Goal: Check status: Check status

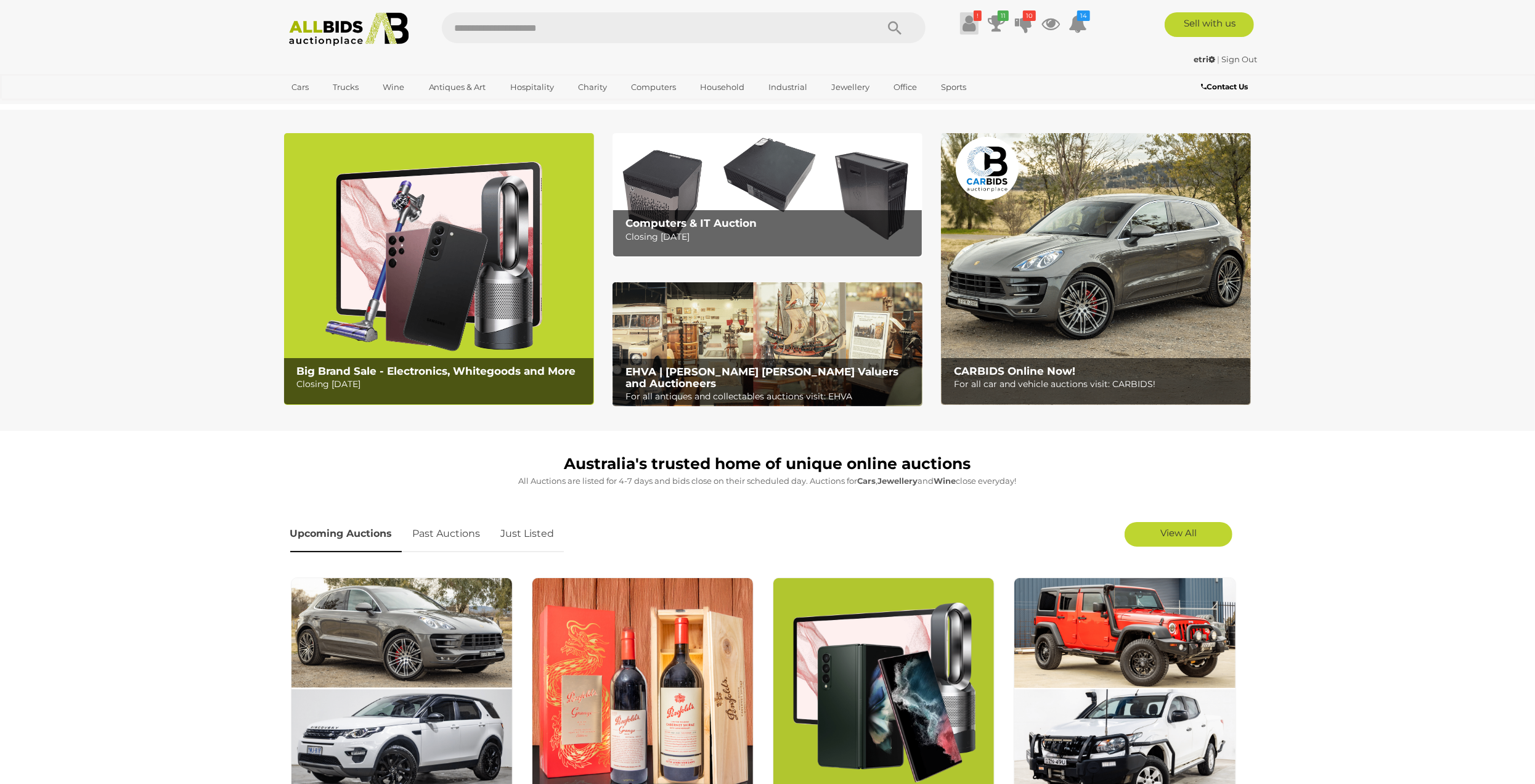
click at [963, 29] on icon at bounding box center [969, 24] width 13 height 22
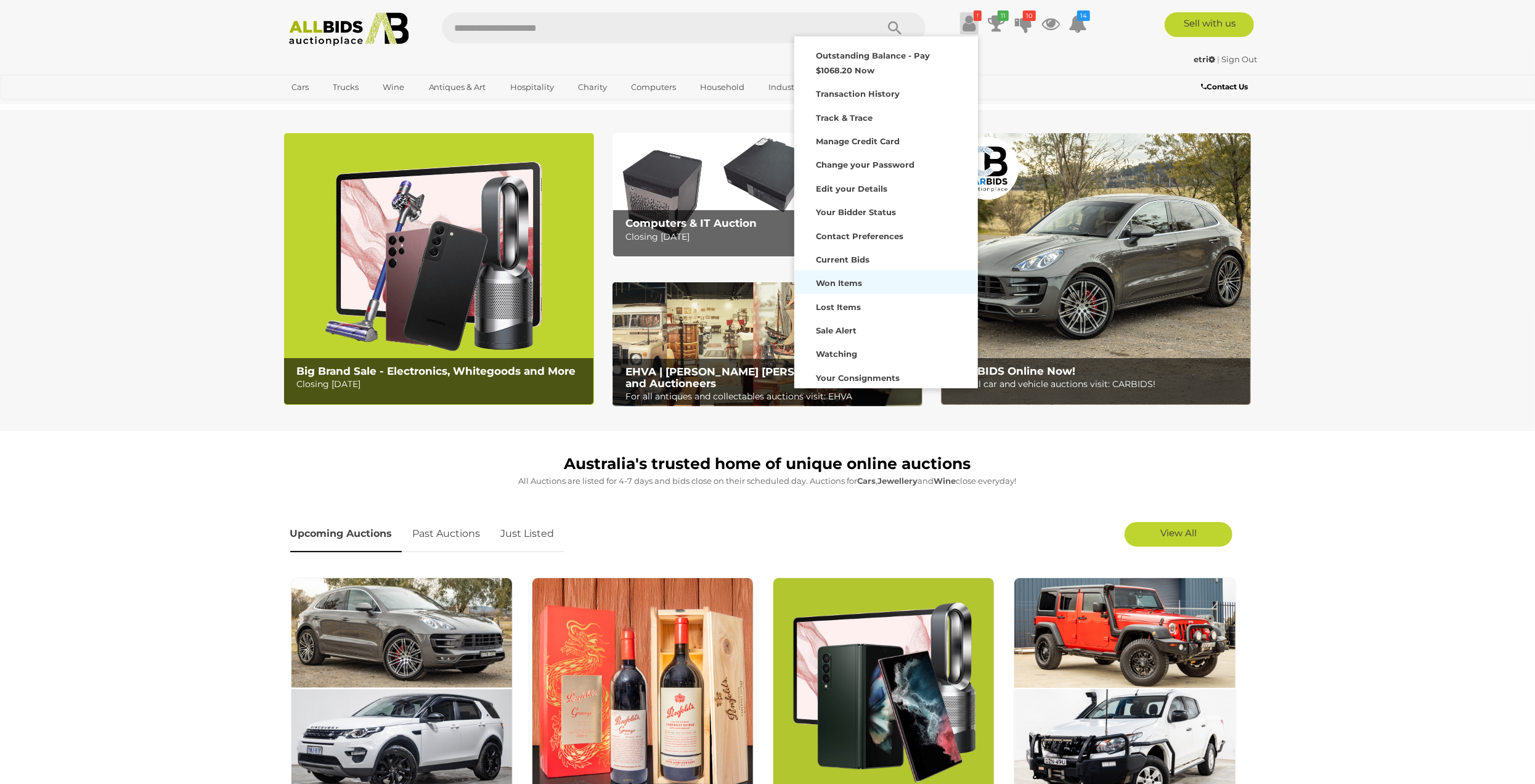
click at [837, 274] on div "Won Items" at bounding box center [886, 282] width 178 height 17
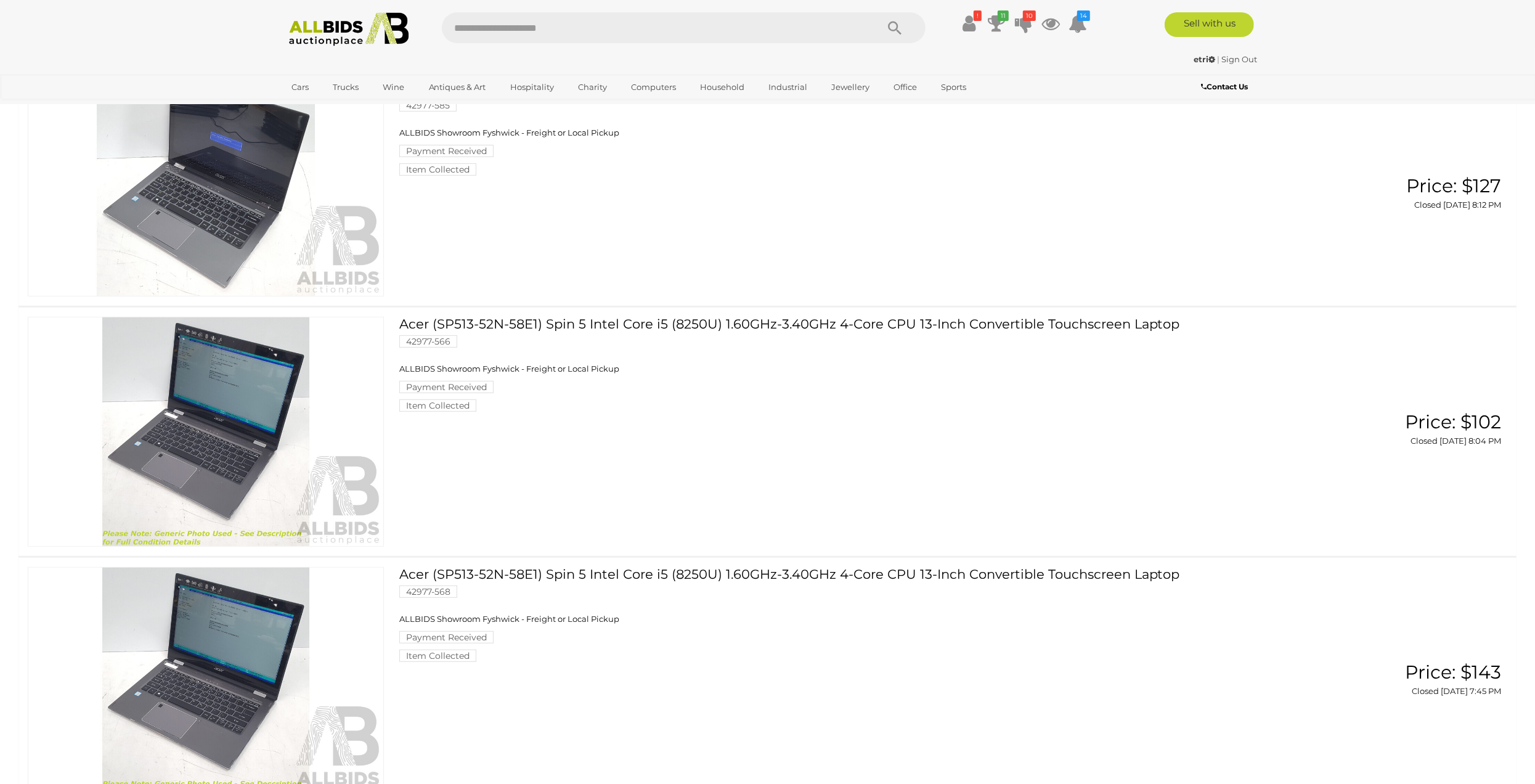
scroll to position [5052, 0]
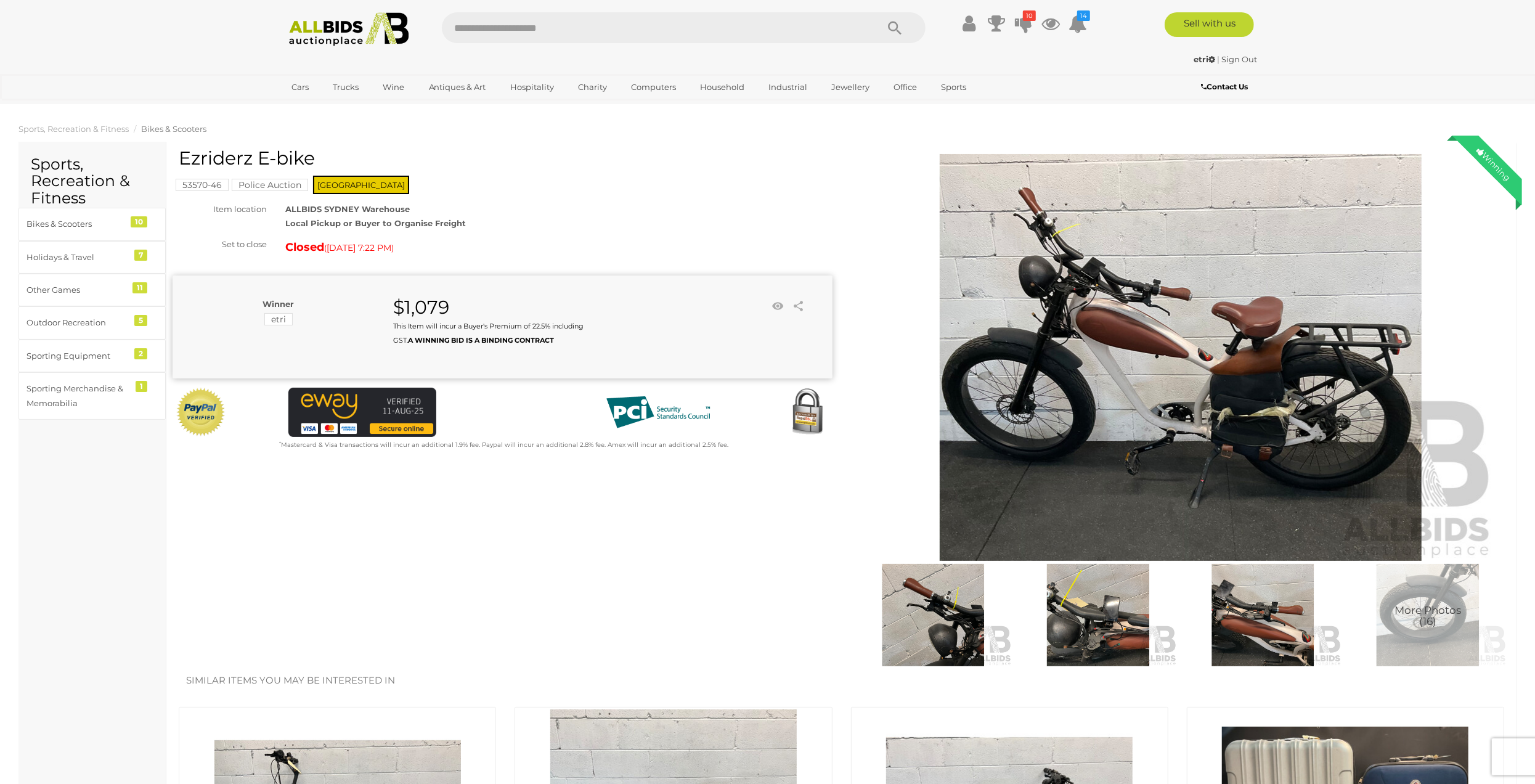
click at [1195, 328] on img at bounding box center [1181, 357] width 631 height 406
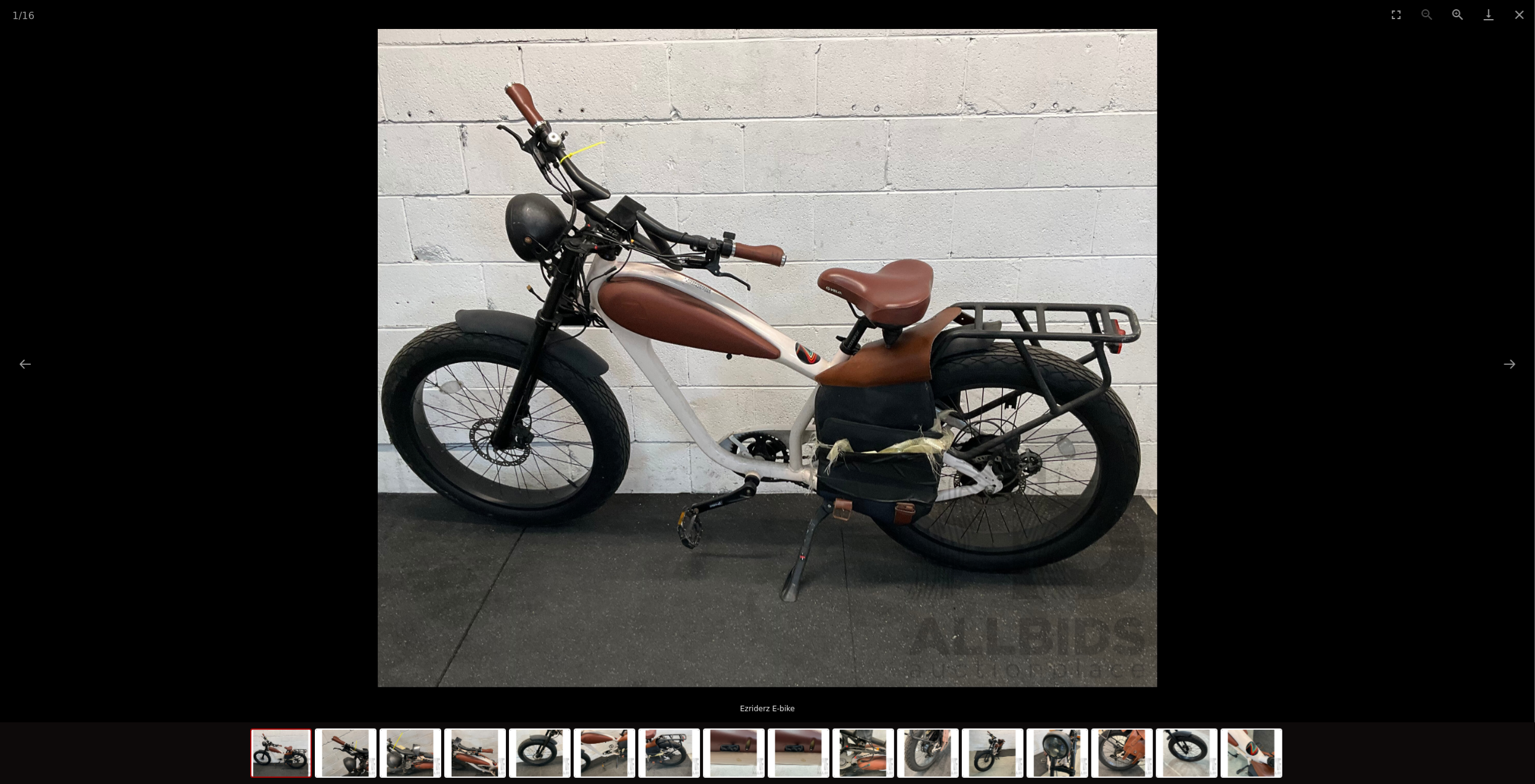
click at [706, 284] on img at bounding box center [767, 357] width 780 height 658
click at [706, 284] on img at bounding box center [767, 357] width 780 height 658
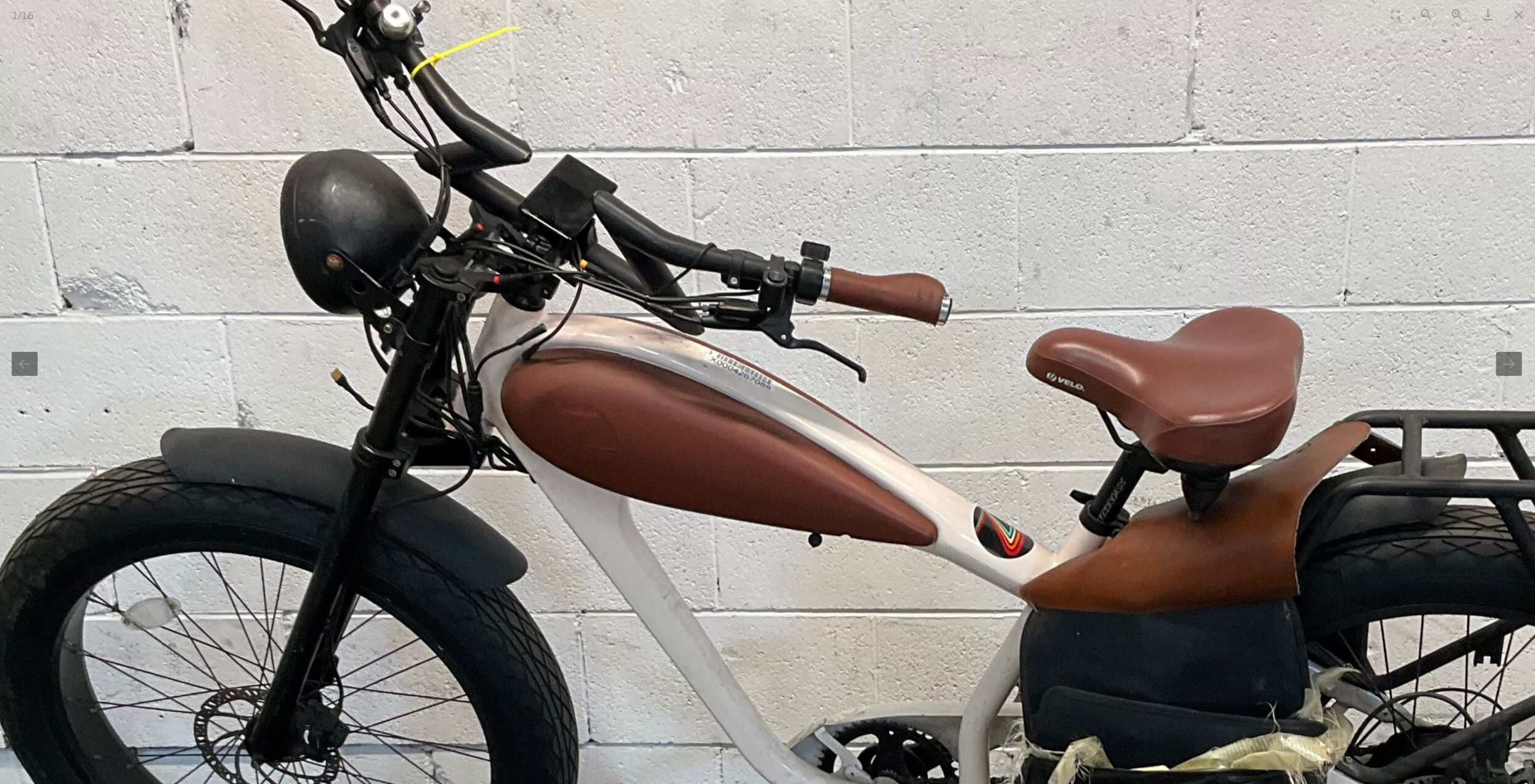
scroll to position [0, 1]
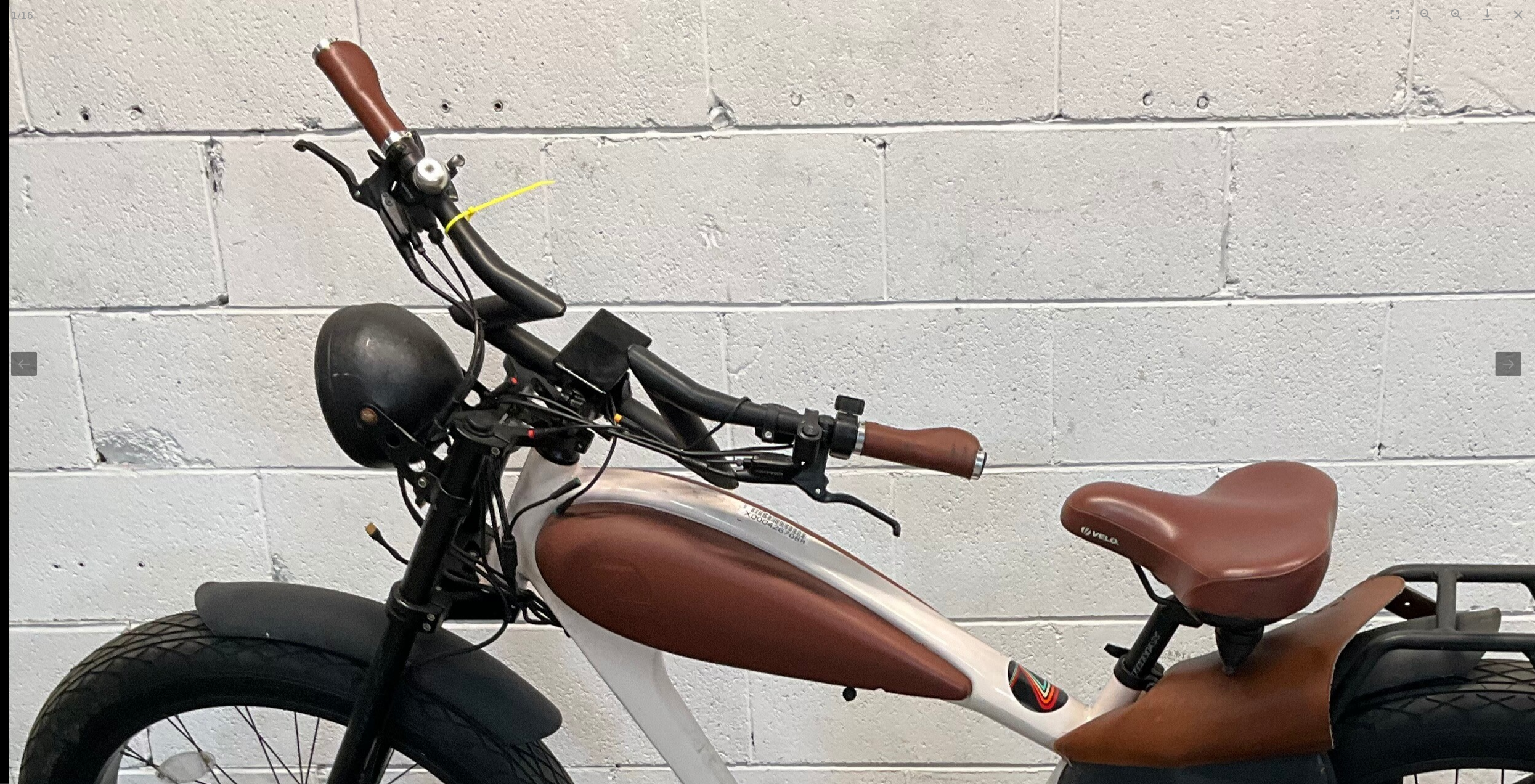
drag, startPoint x: 735, startPoint y: 266, endPoint x: 861, endPoint y: 471, distance: 240.6
click at [861, 471] on img at bounding box center [941, 698] width 1864 height 1573
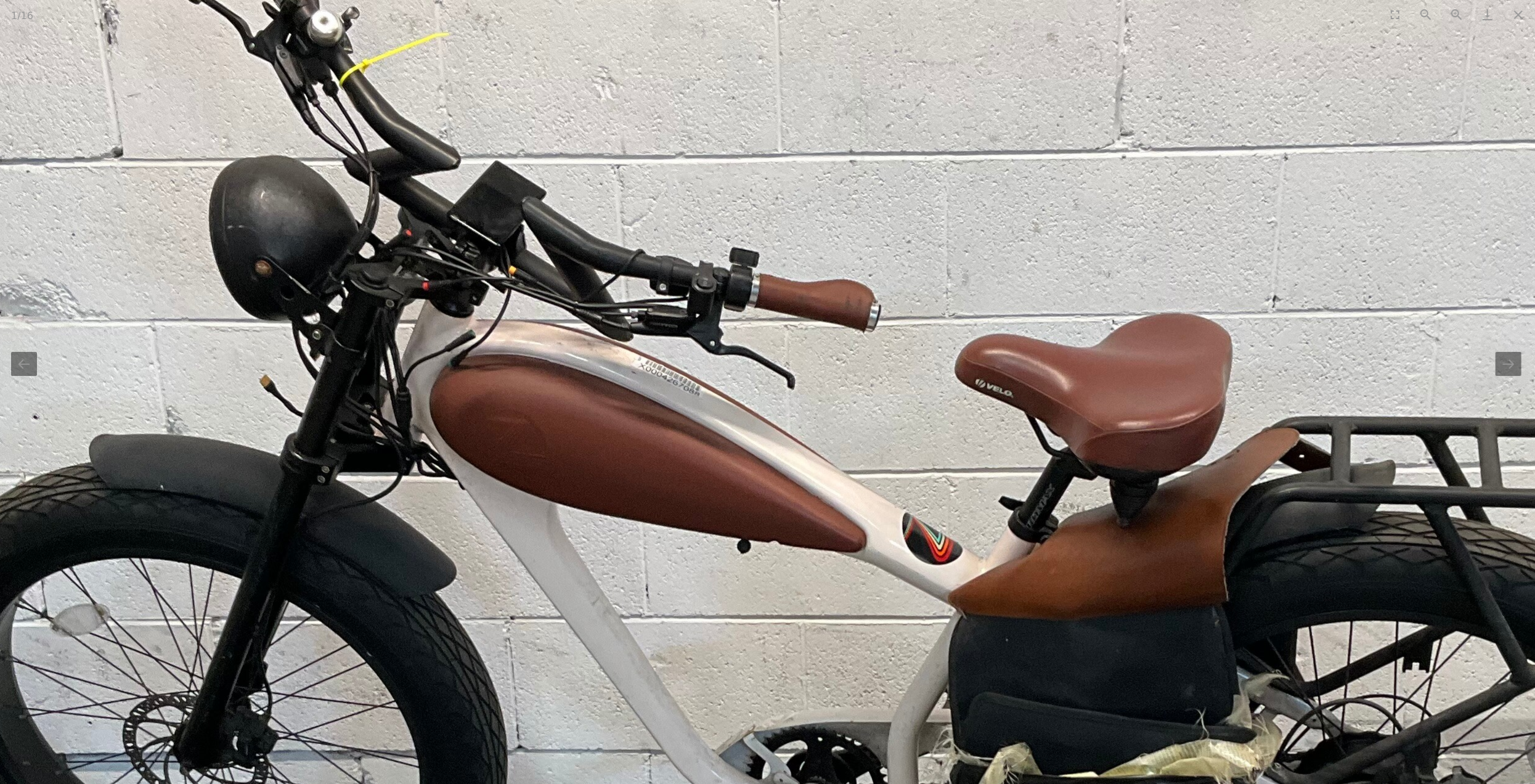
drag, startPoint x: 849, startPoint y: 448, endPoint x: 753, endPoint y: 233, distance: 235.5
click at [753, 233] on img at bounding box center [836, 550] width 1864 height 1573
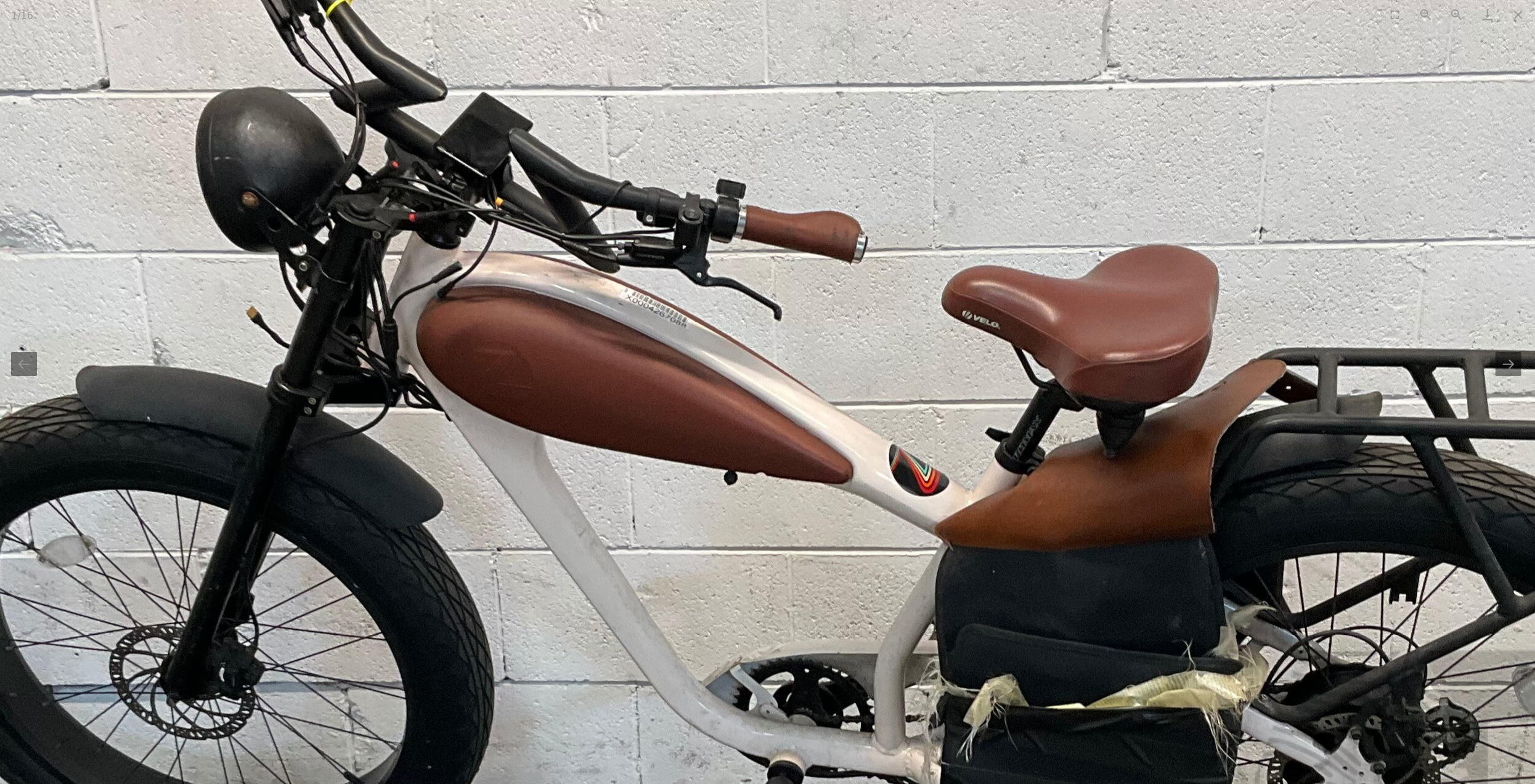
scroll to position [0, 2]
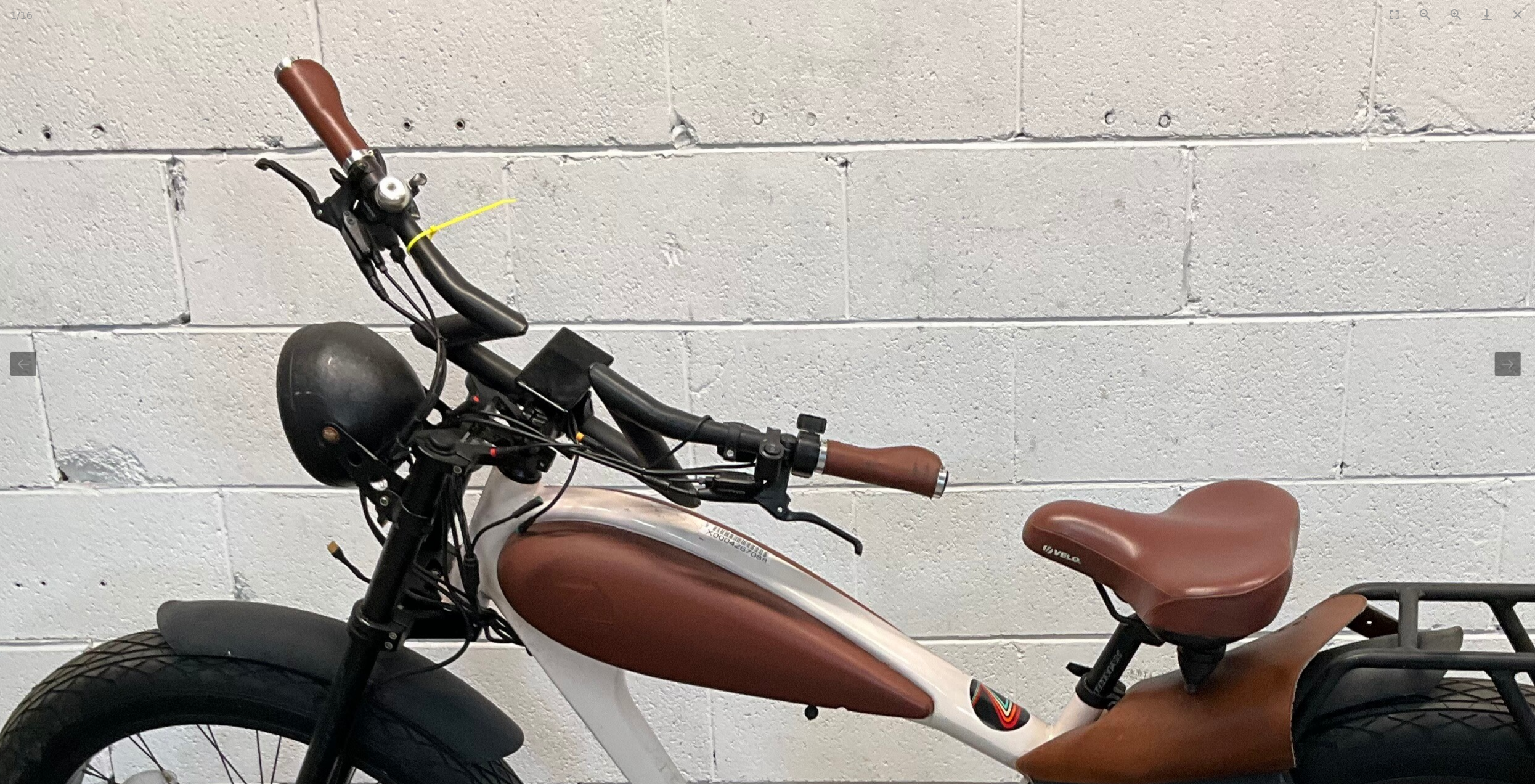
drag, startPoint x: 753, startPoint y: 233, endPoint x: 835, endPoint y: 467, distance: 248.0
click at [835, 467] on img at bounding box center [903, 716] width 1864 height 1573
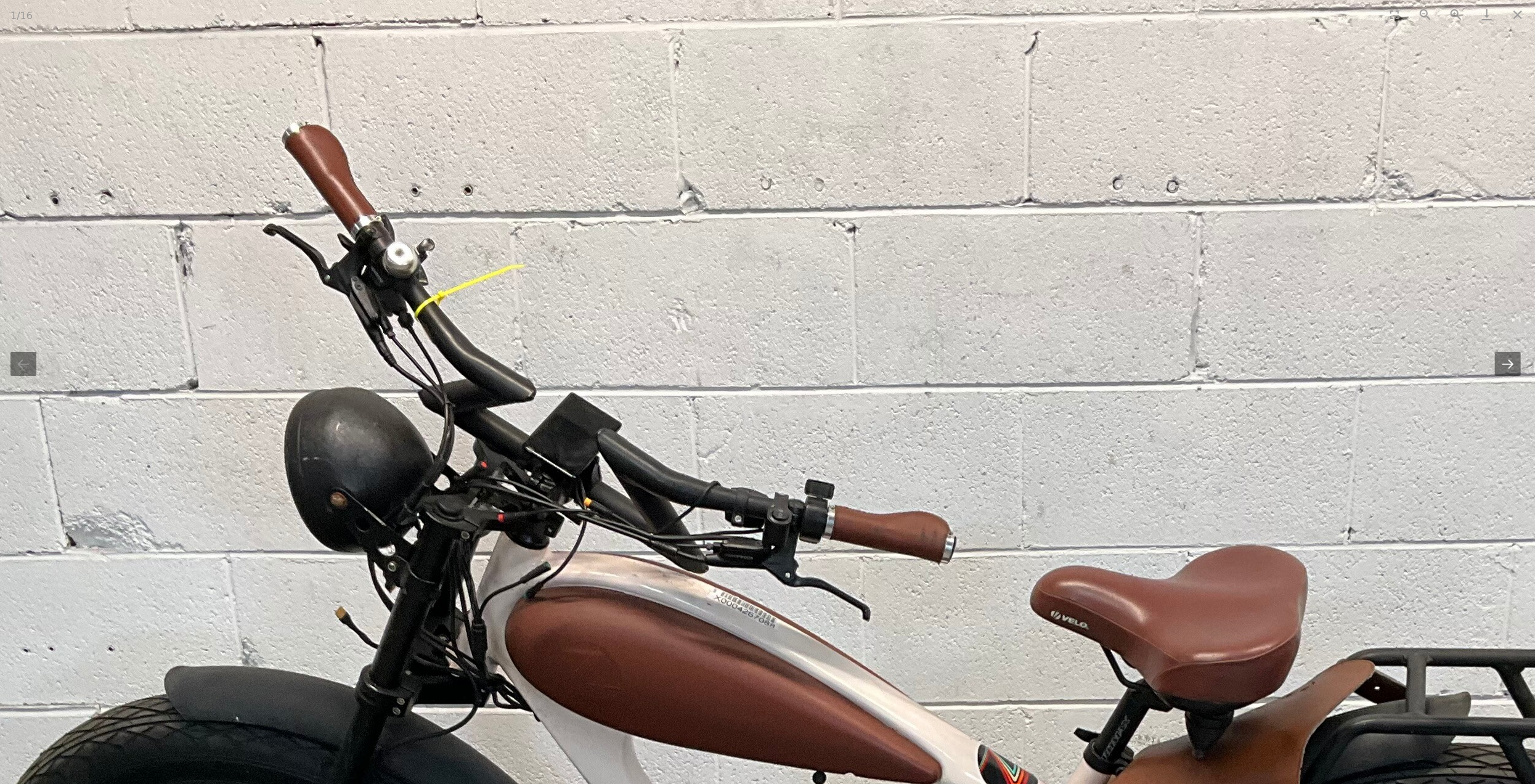
click at [1505, 369] on button "Next slide" at bounding box center [1508, 363] width 26 height 24
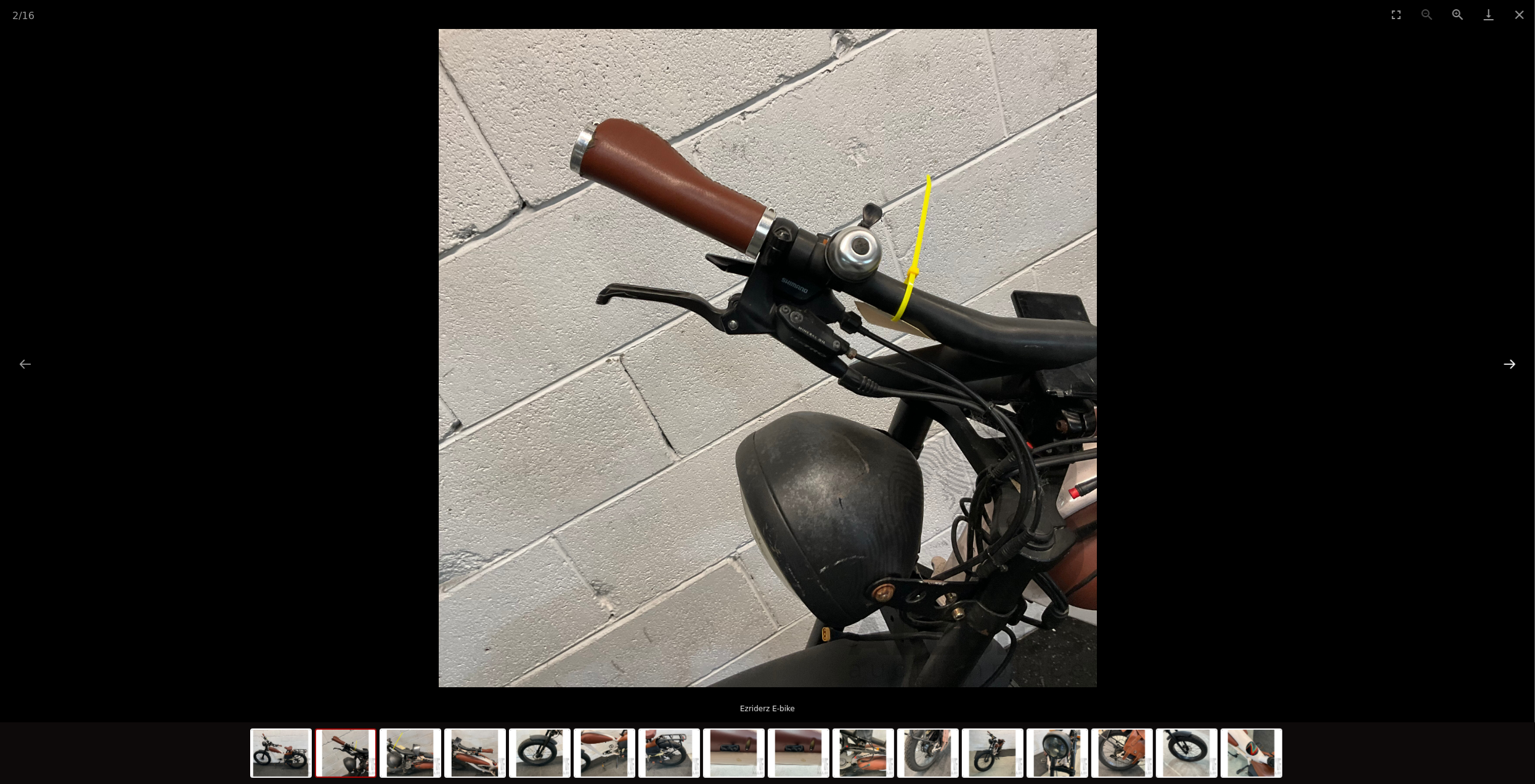
click at [1505, 369] on button "Next slide" at bounding box center [1510, 363] width 26 height 24
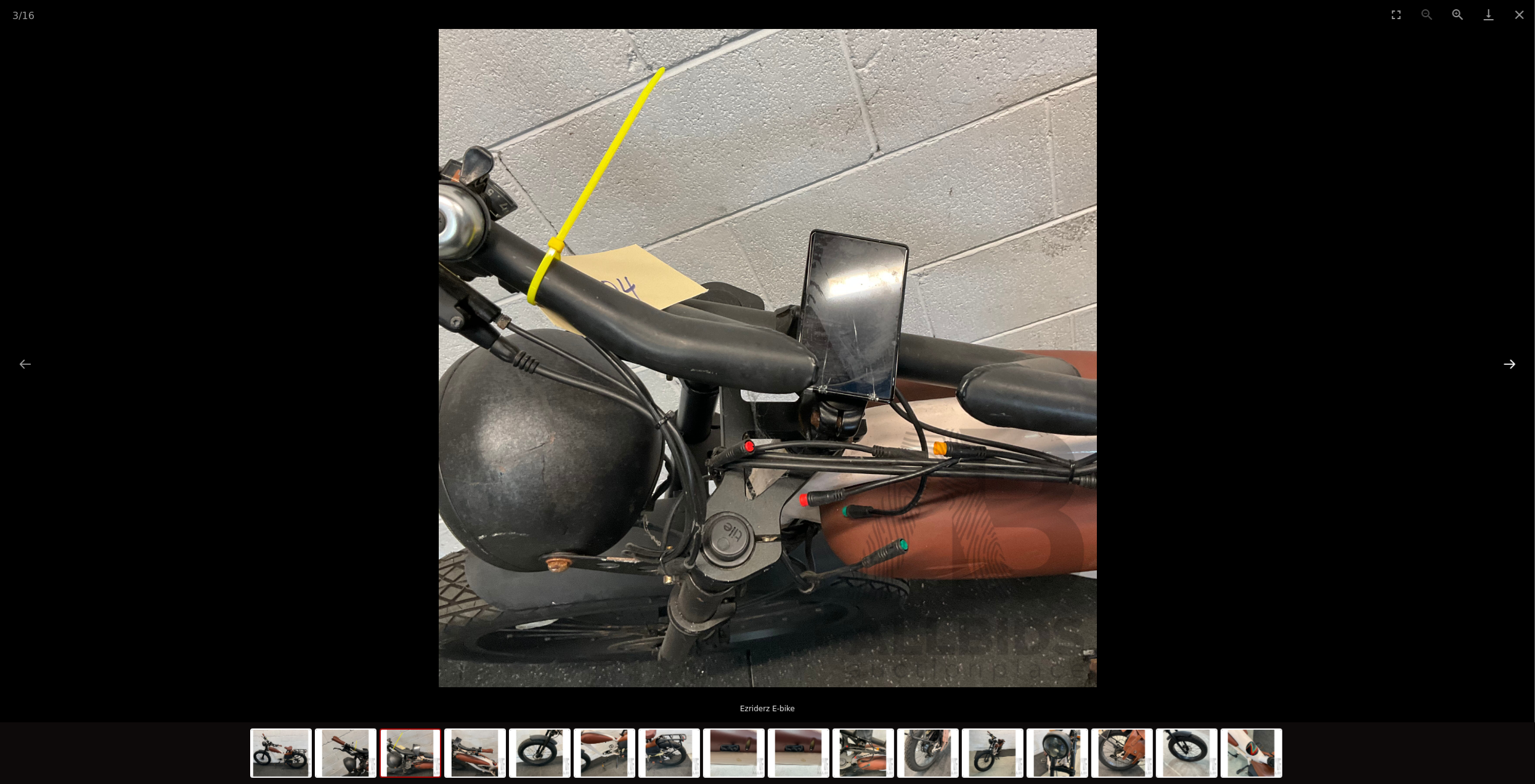
click at [1505, 369] on button "Next slide" at bounding box center [1510, 363] width 26 height 24
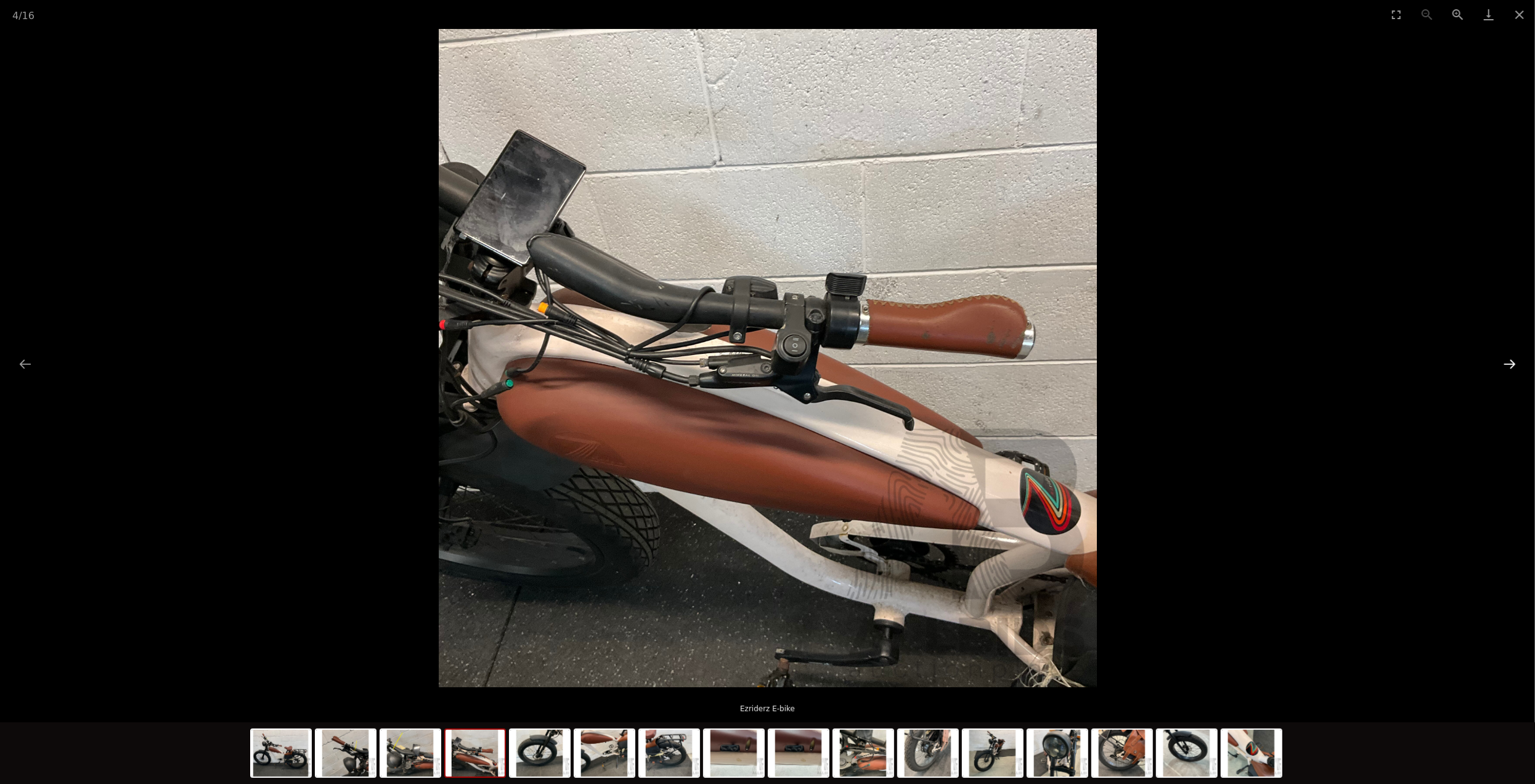
click at [1510, 369] on button "Next slide" at bounding box center [1510, 363] width 26 height 24
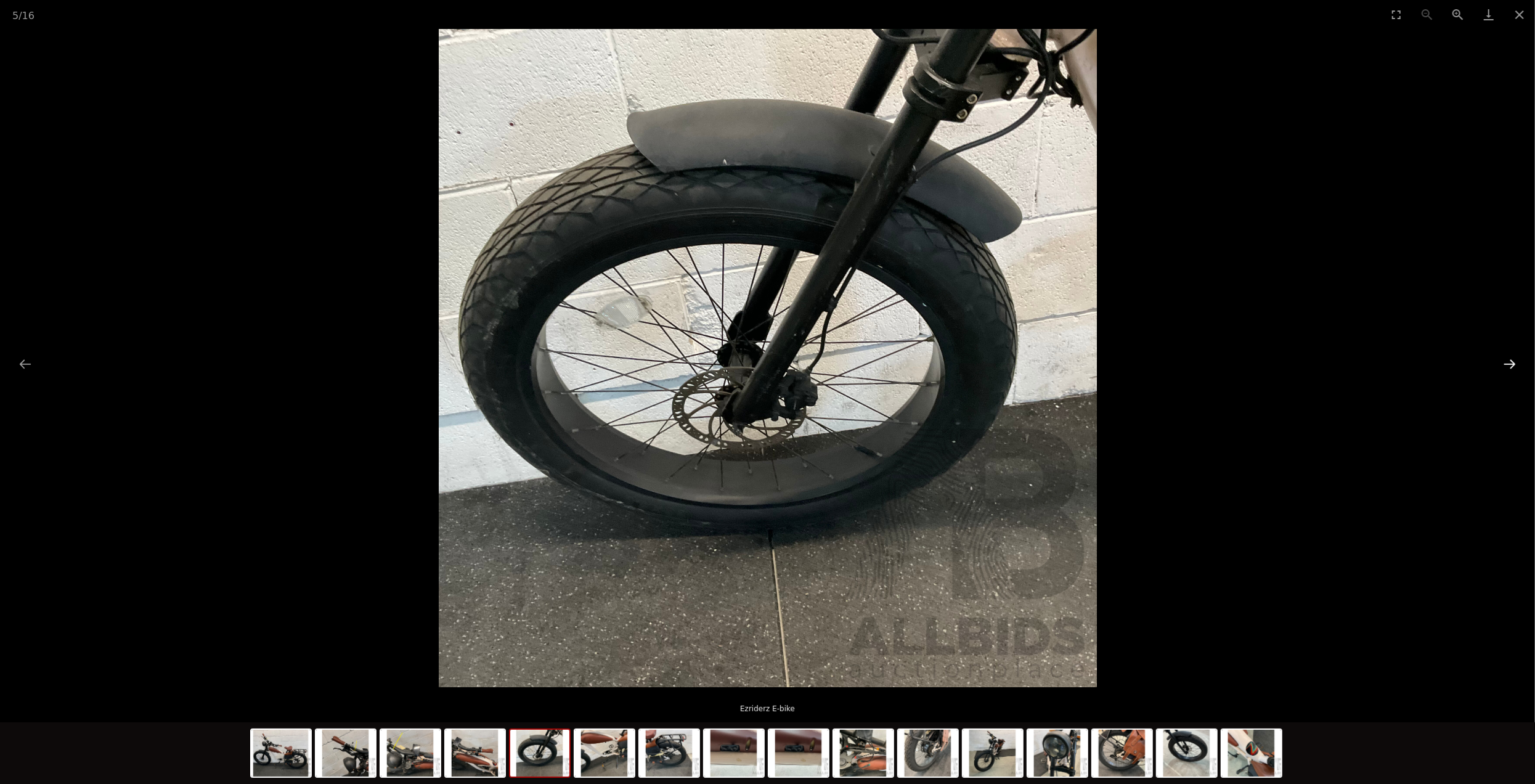
click at [1510, 369] on button "Next slide" at bounding box center [1510, 363] width 26 height 24
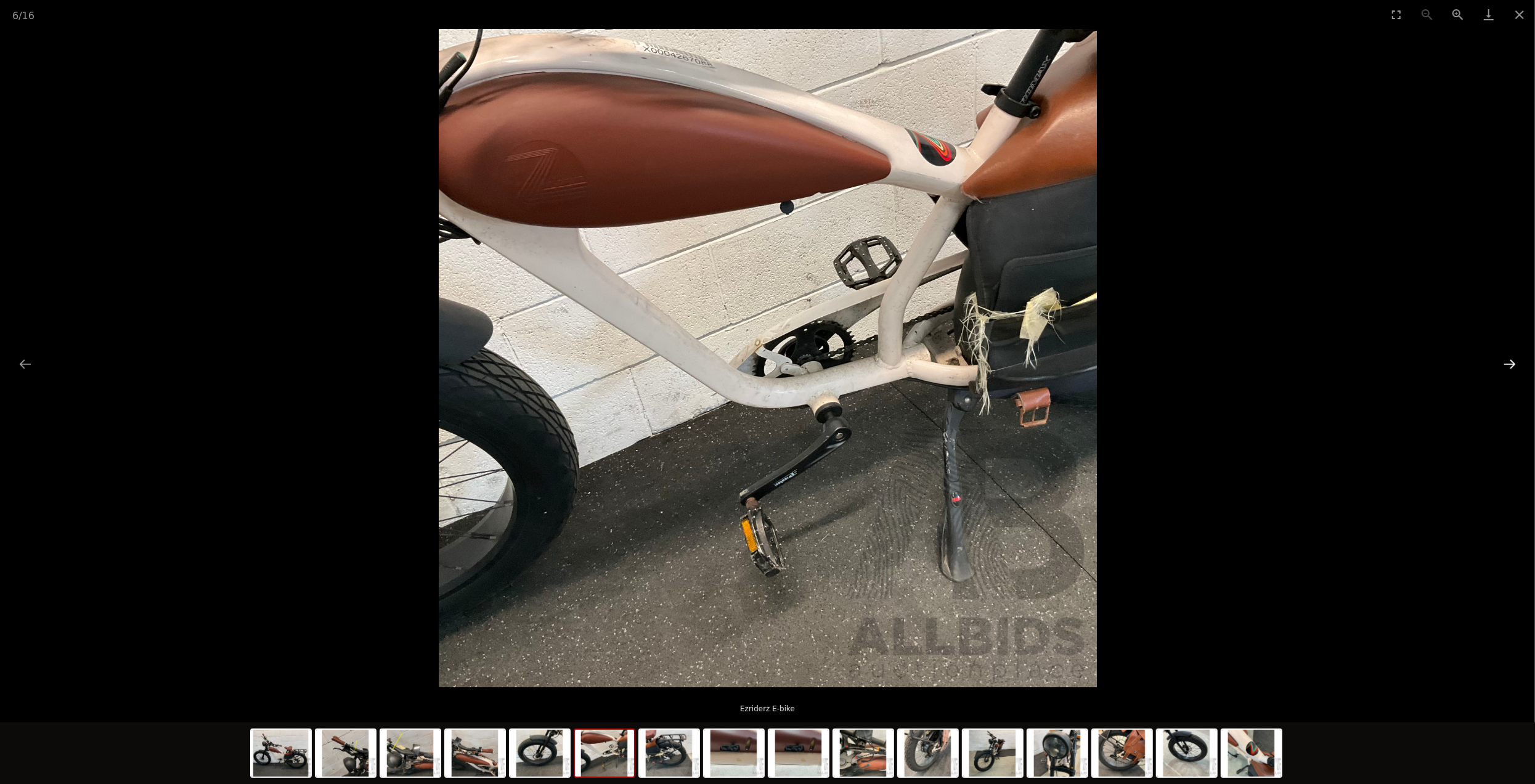
click at [1510, 369] on button "Next slide" at bounding box center [1510, 363] width 26 height 24
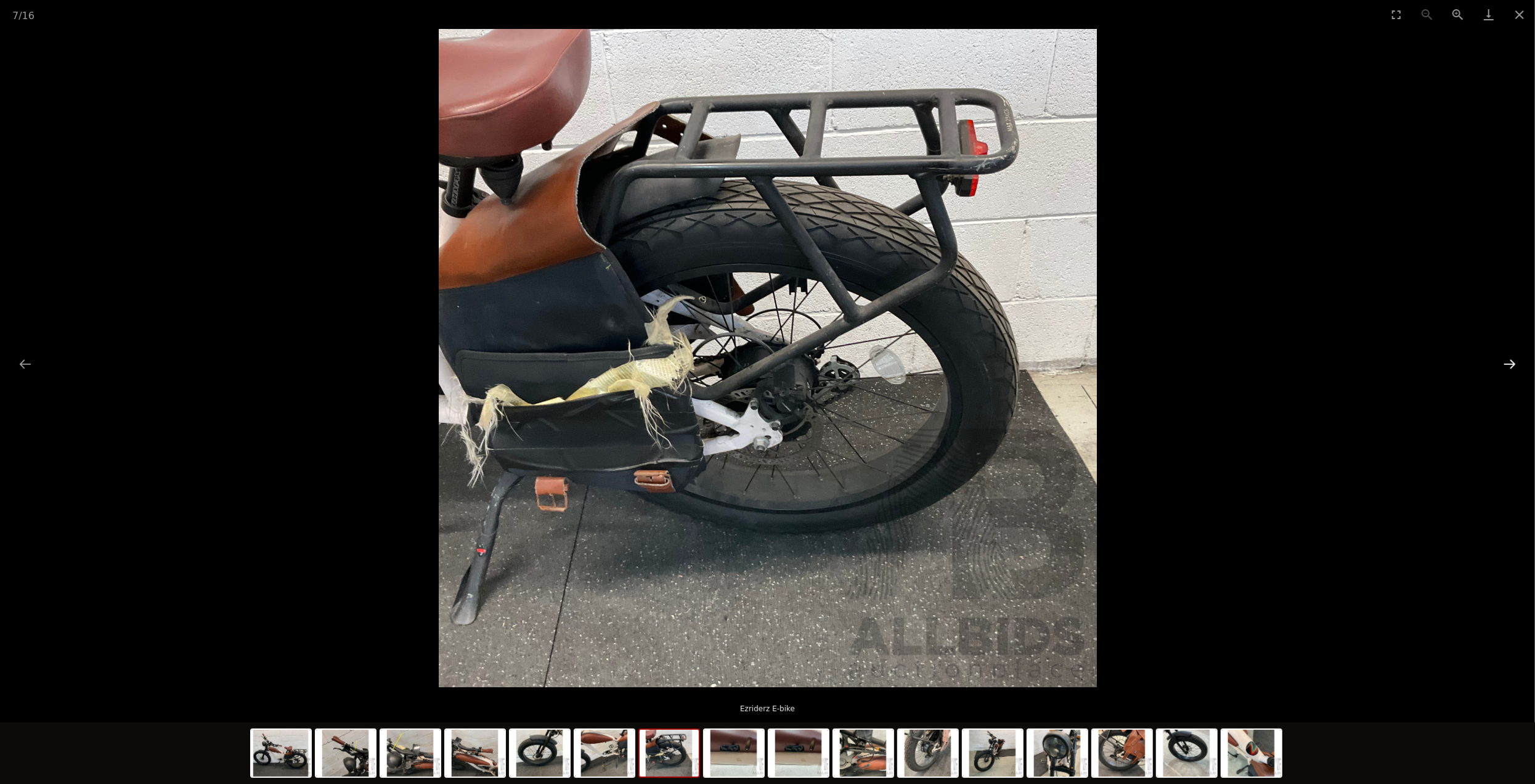
click at [1510, 369] on button "Next slide" at bounding box center [1510, 363] width 26 height 24
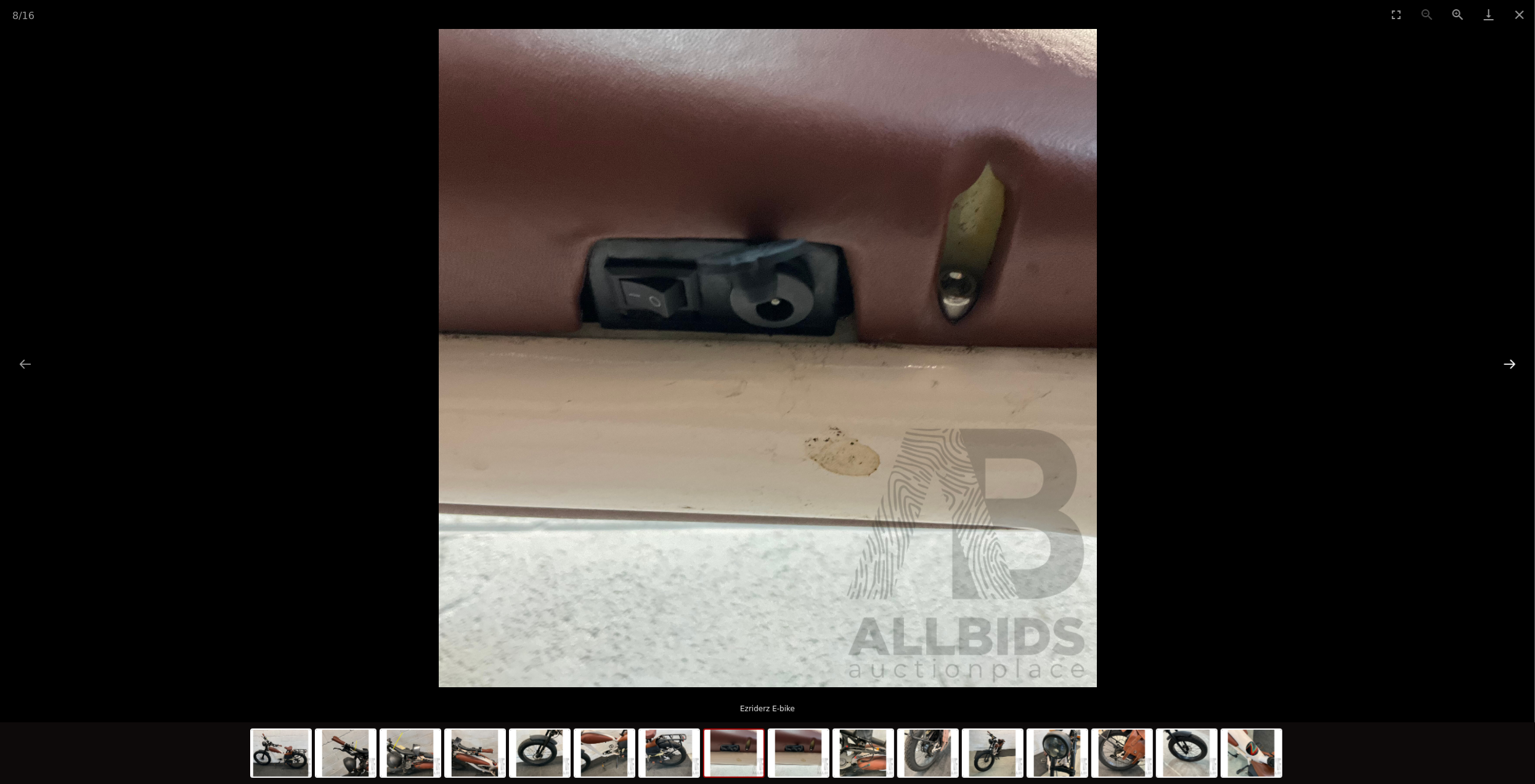
click at [1510, 369] on button "Next slide" at bounding box center [1510, 363] width 26 height 24
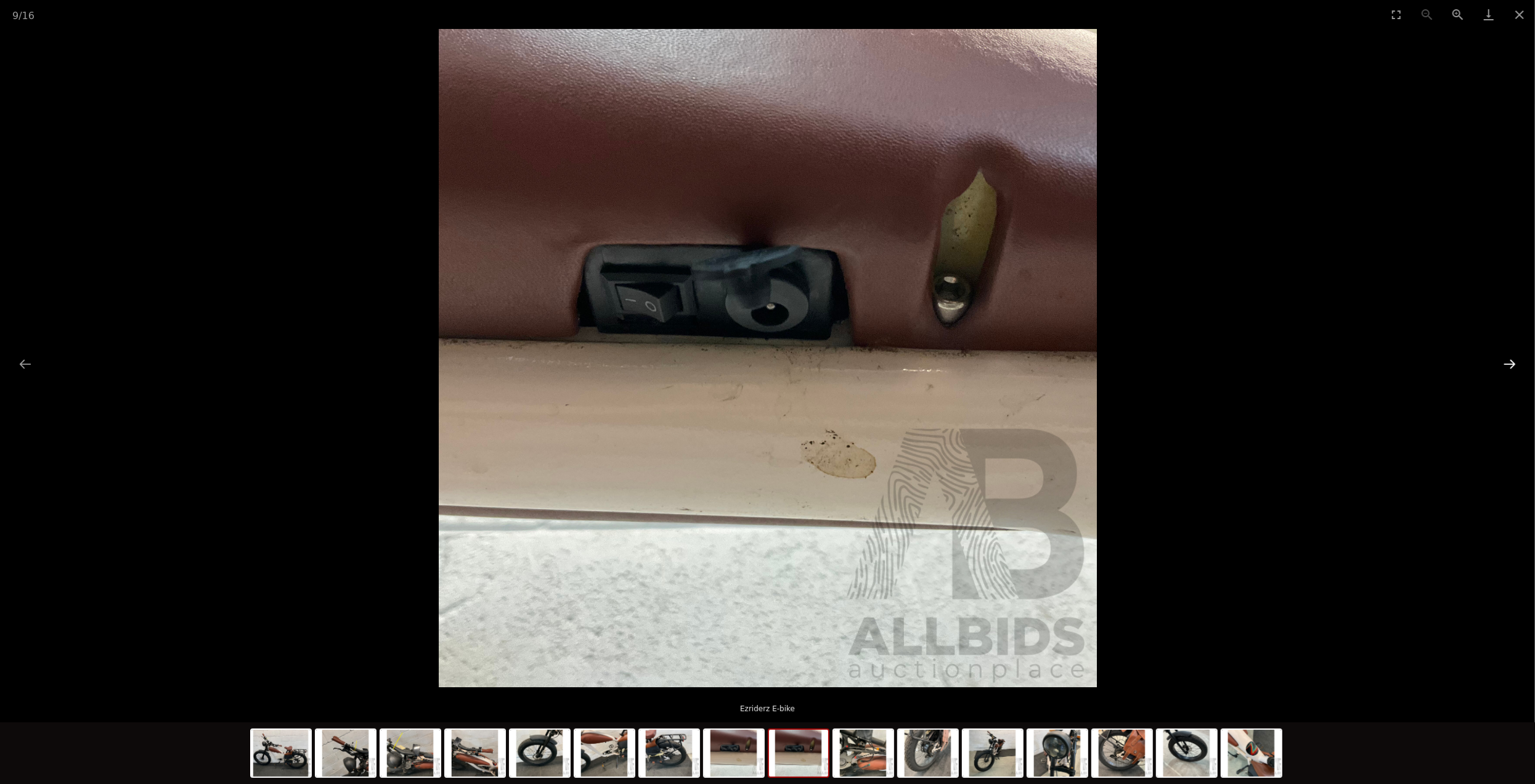
click at [1510, 369] on button "Next slide" at bounding box center [1510, 363] width 26 height 24
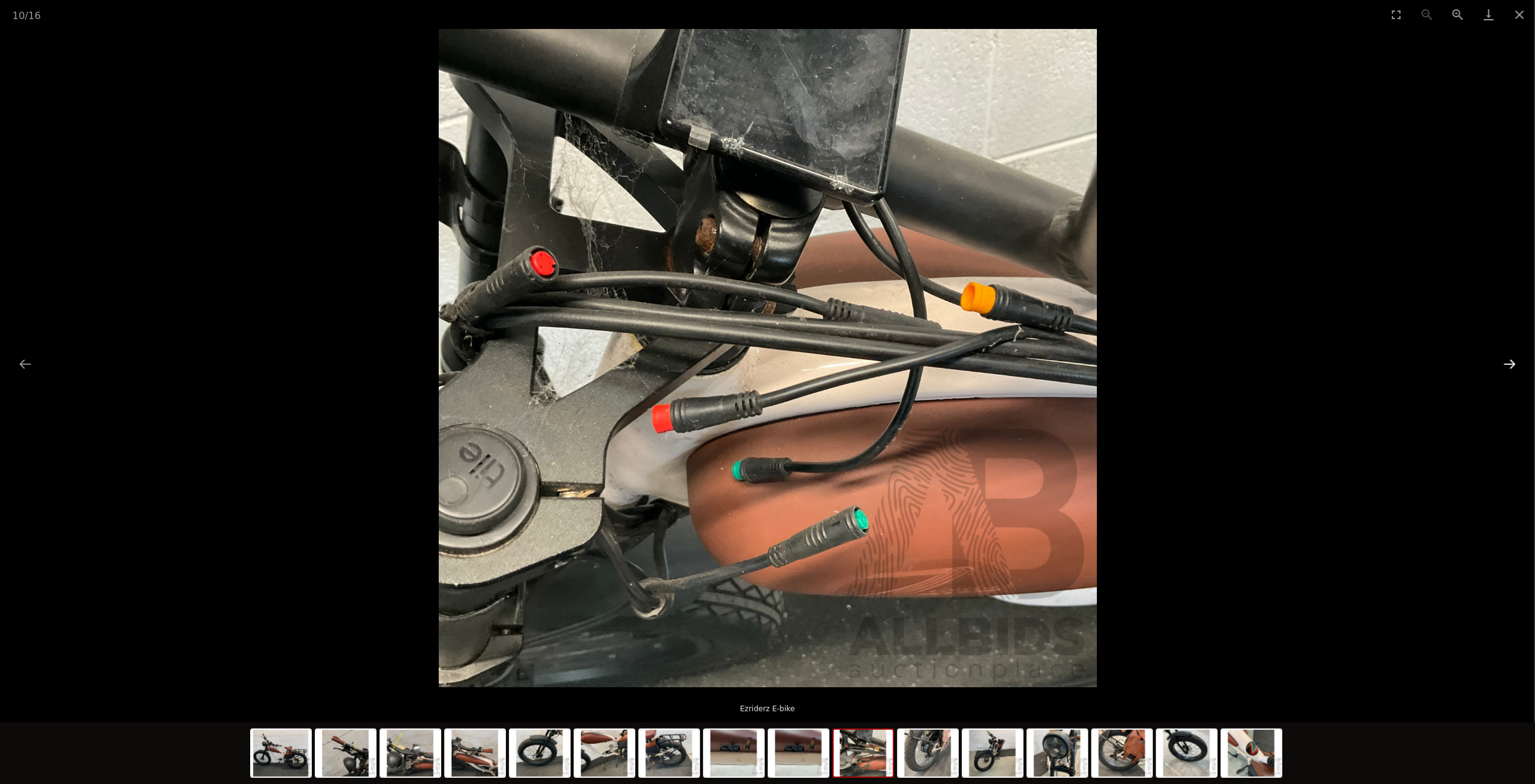
click at [1510, 369] on button "Next slide" at bounding box center [1510, 363] width 26 height 24
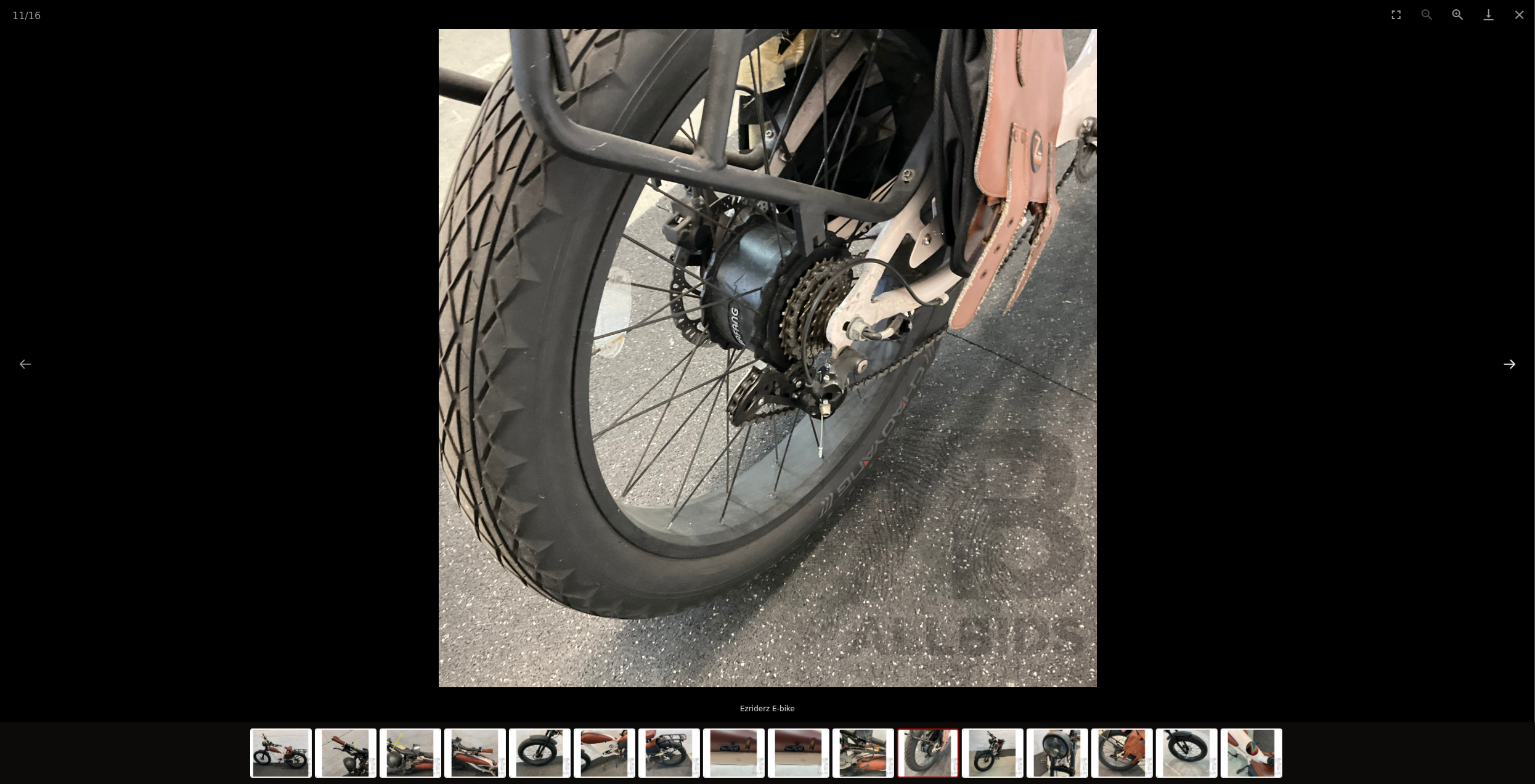
click at [1504, 365] on button "Next slide" at bounding box center [1510, 363] width 26 height 24
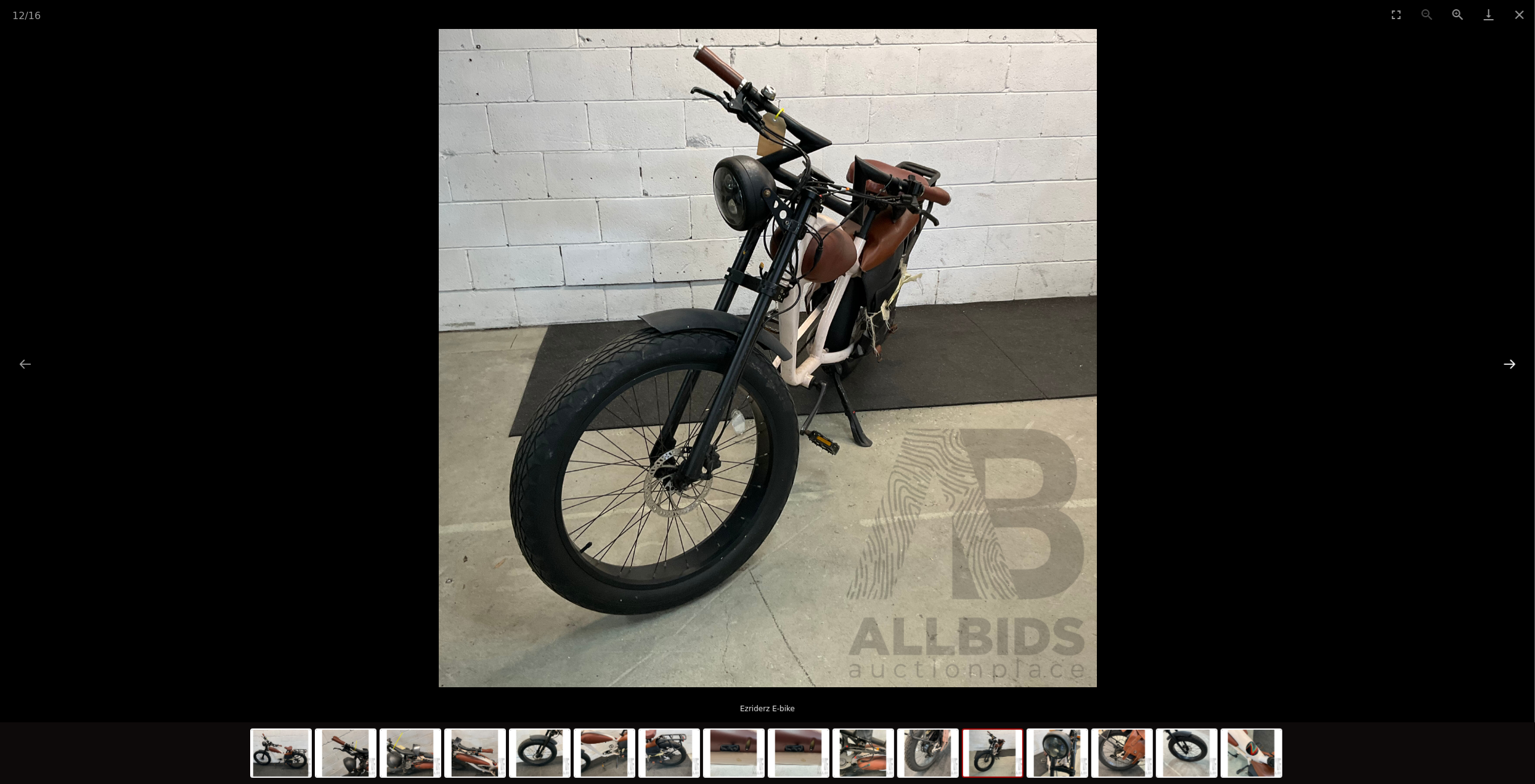
click at [1504, 365] on button "Next slide" at bounding box center [1510, 363] width 26 height 24
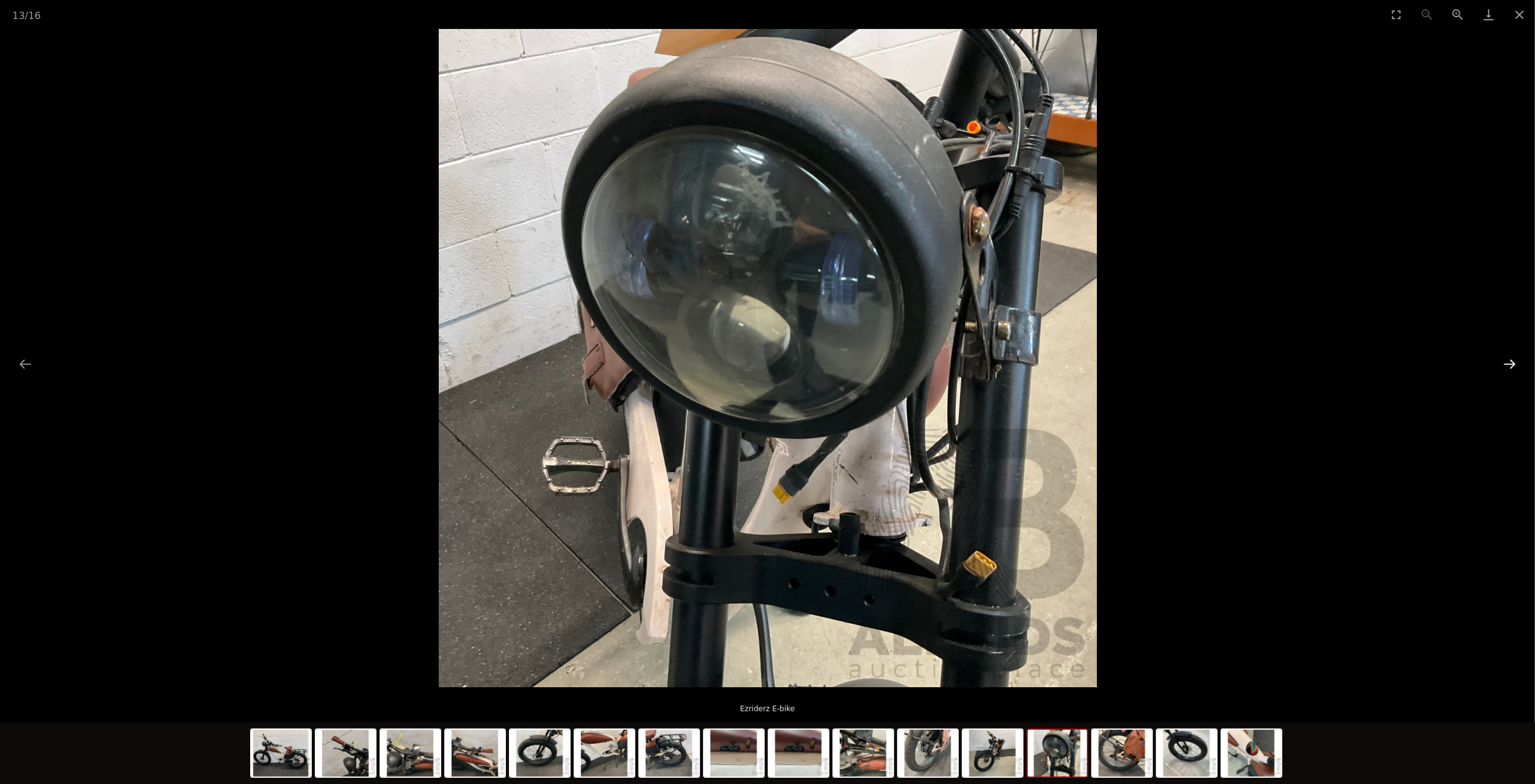
click at [1504, 365] on button "Next slide" at bounding box center [1510, 363] width 26 height 24
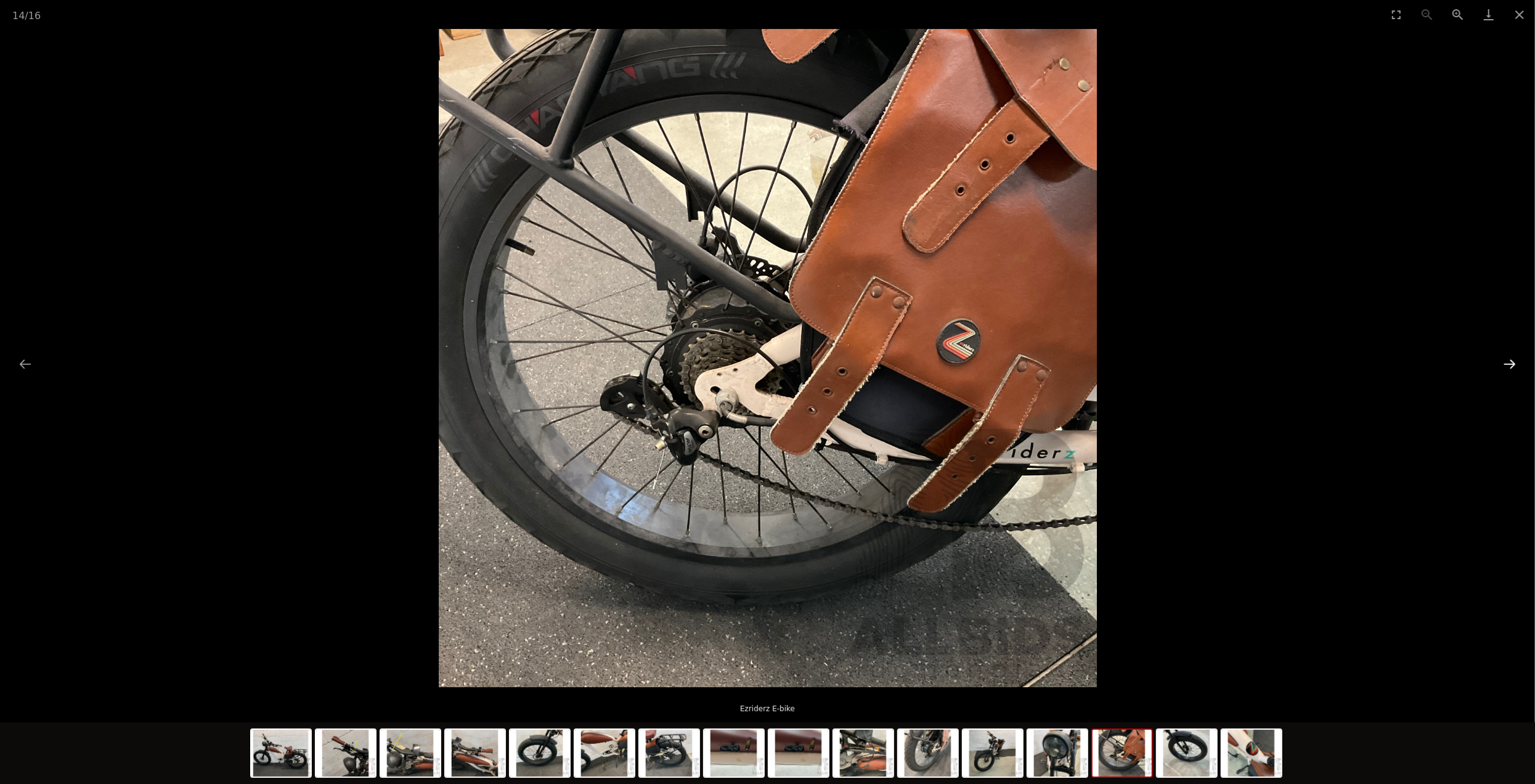
click at [1504, 365] on button "Next slide" at bounding box center [1510, 363] width 26 height 24
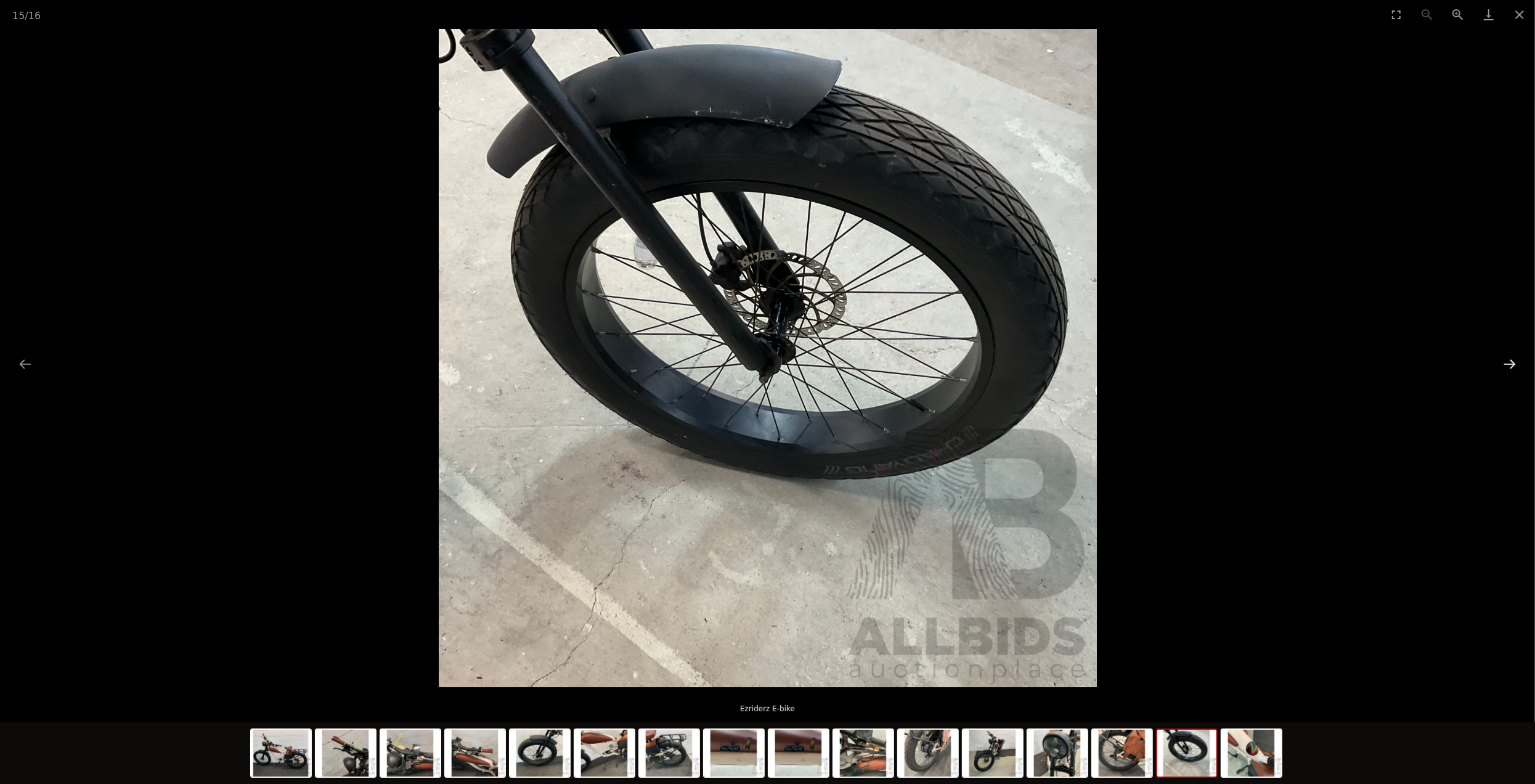
click at [1504, 365] on button "Next slide" at bounding box center [1510, 363] width 26 height 24
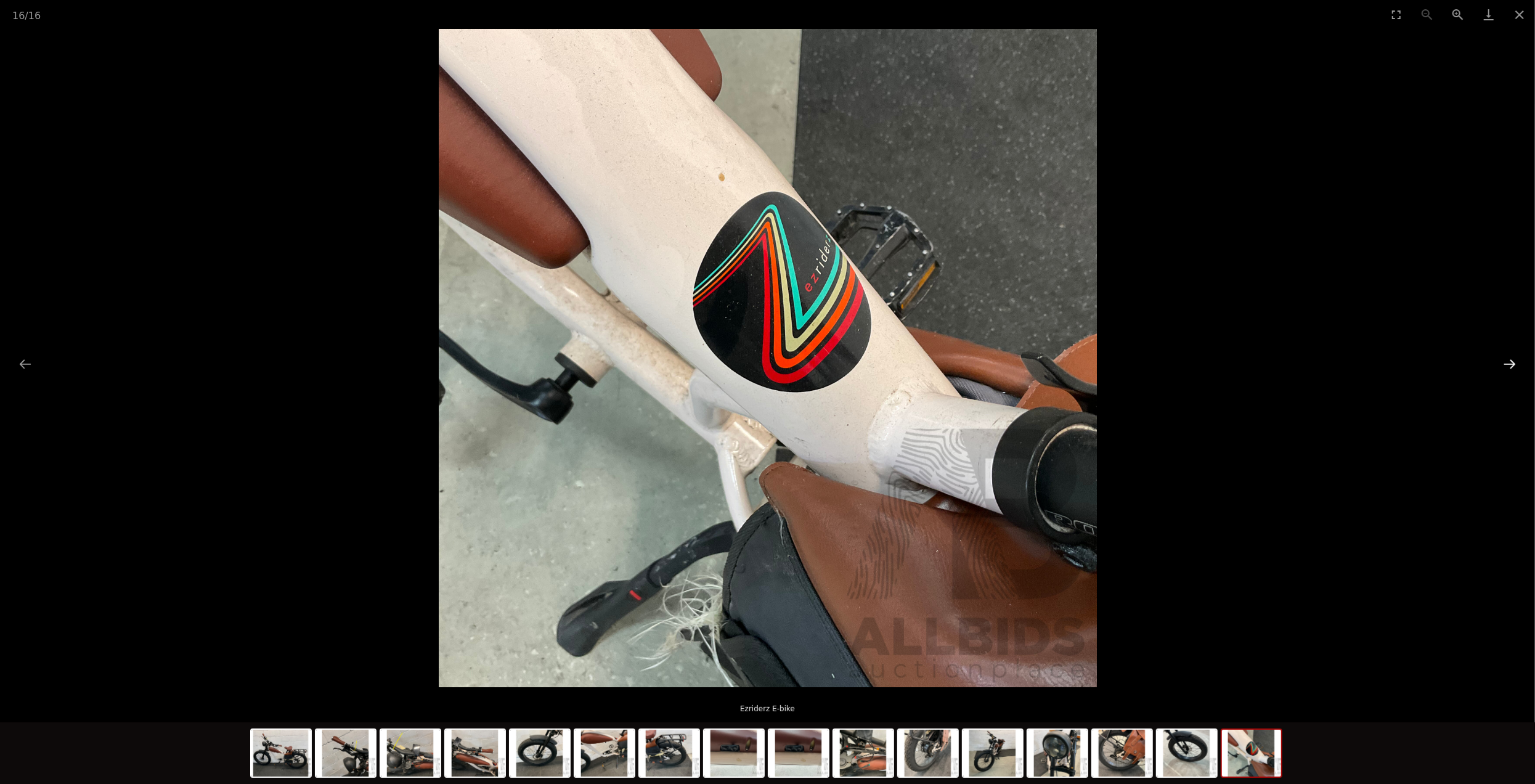
click at [1504, 365] on button "Next slide" at bounding box center [1510, 363] width 26 height 24
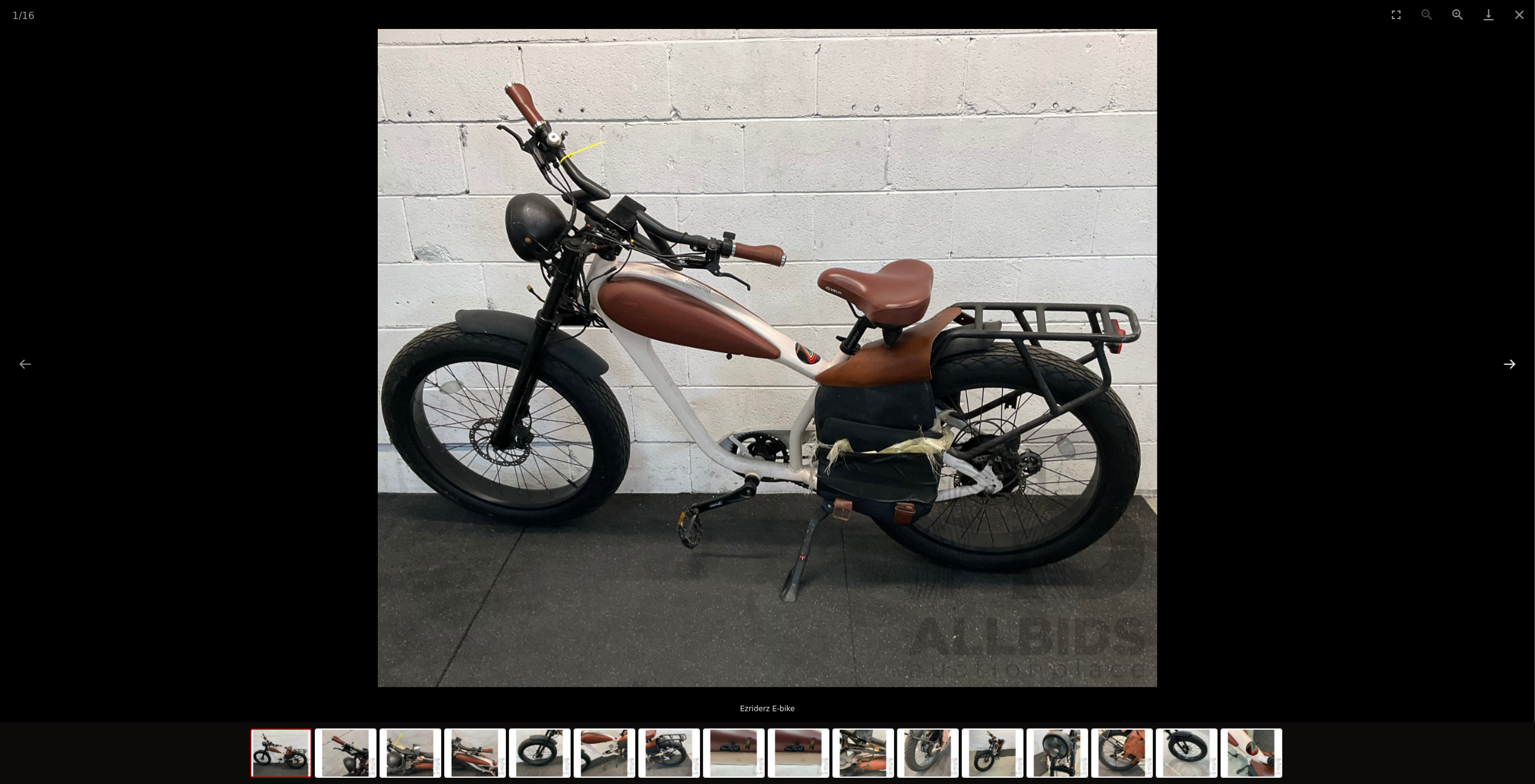
click at [1504, 365] on button "Next slide" at bounding box center [1510, 363] width 26 height 24
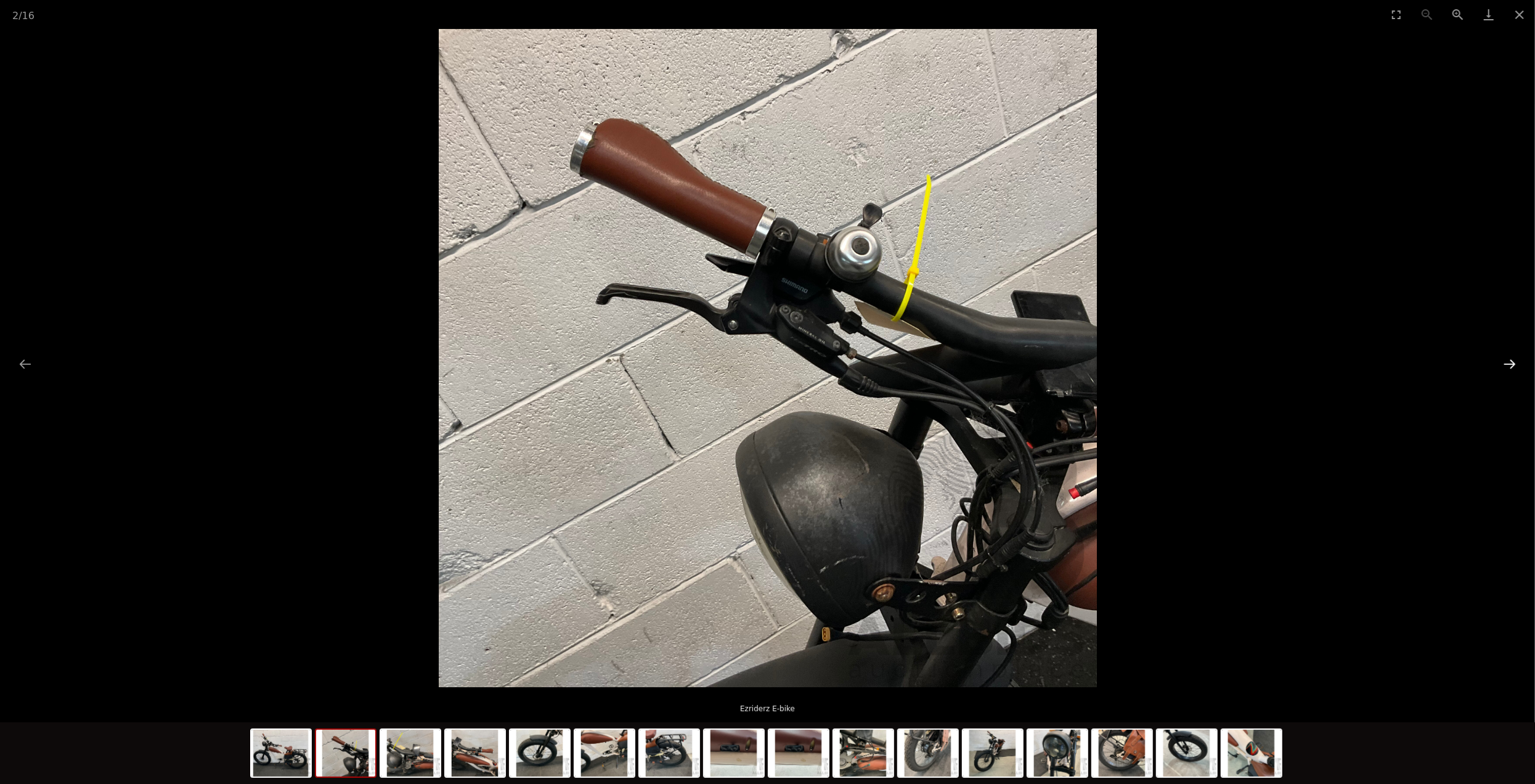
click at [1504, 365] on button "Next slide" at bounding box center [1510, 363] width 26 height 24
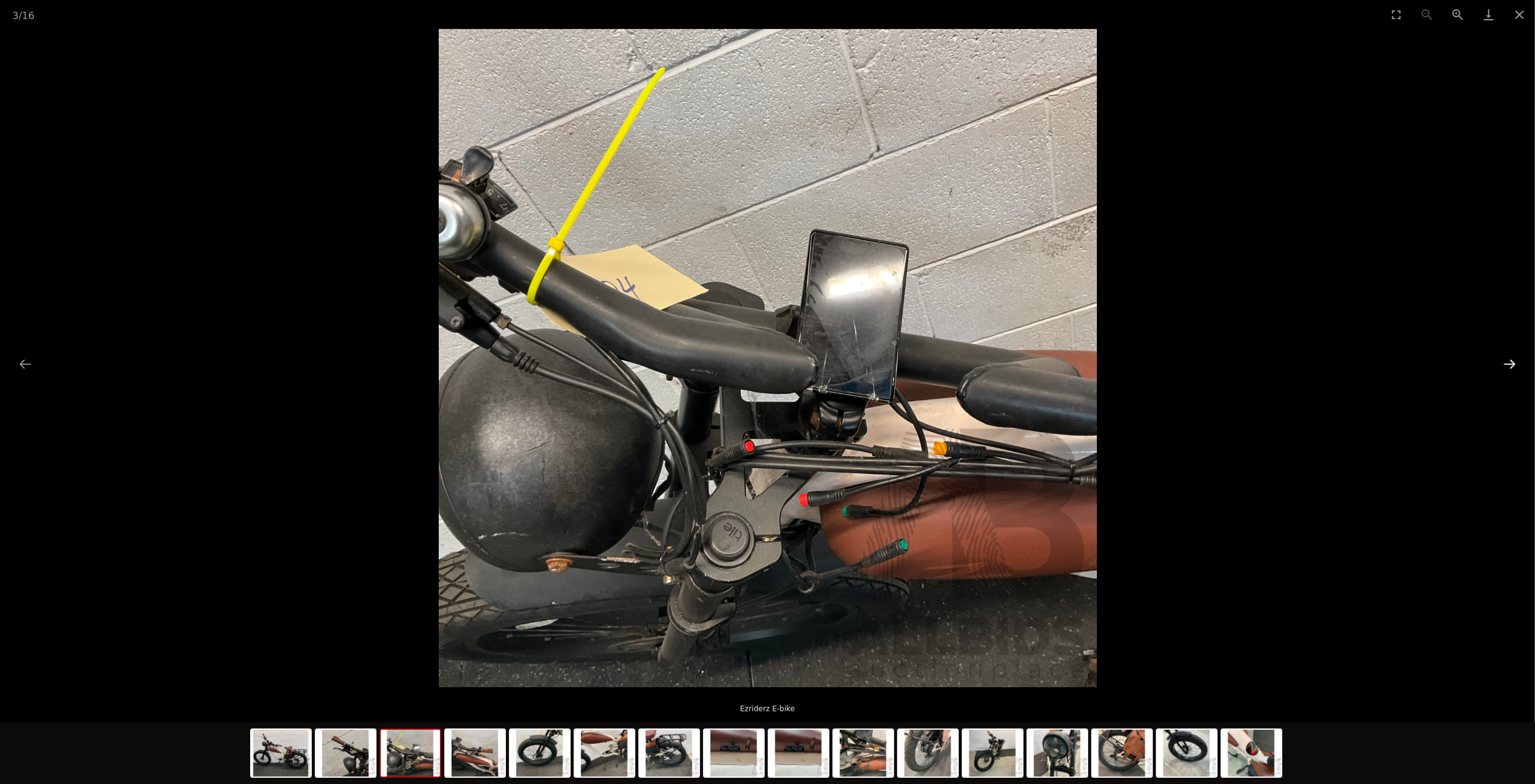
click at [1504, 365] on button "Next slide" at bounding box center [1510, 363] width 26 height 24
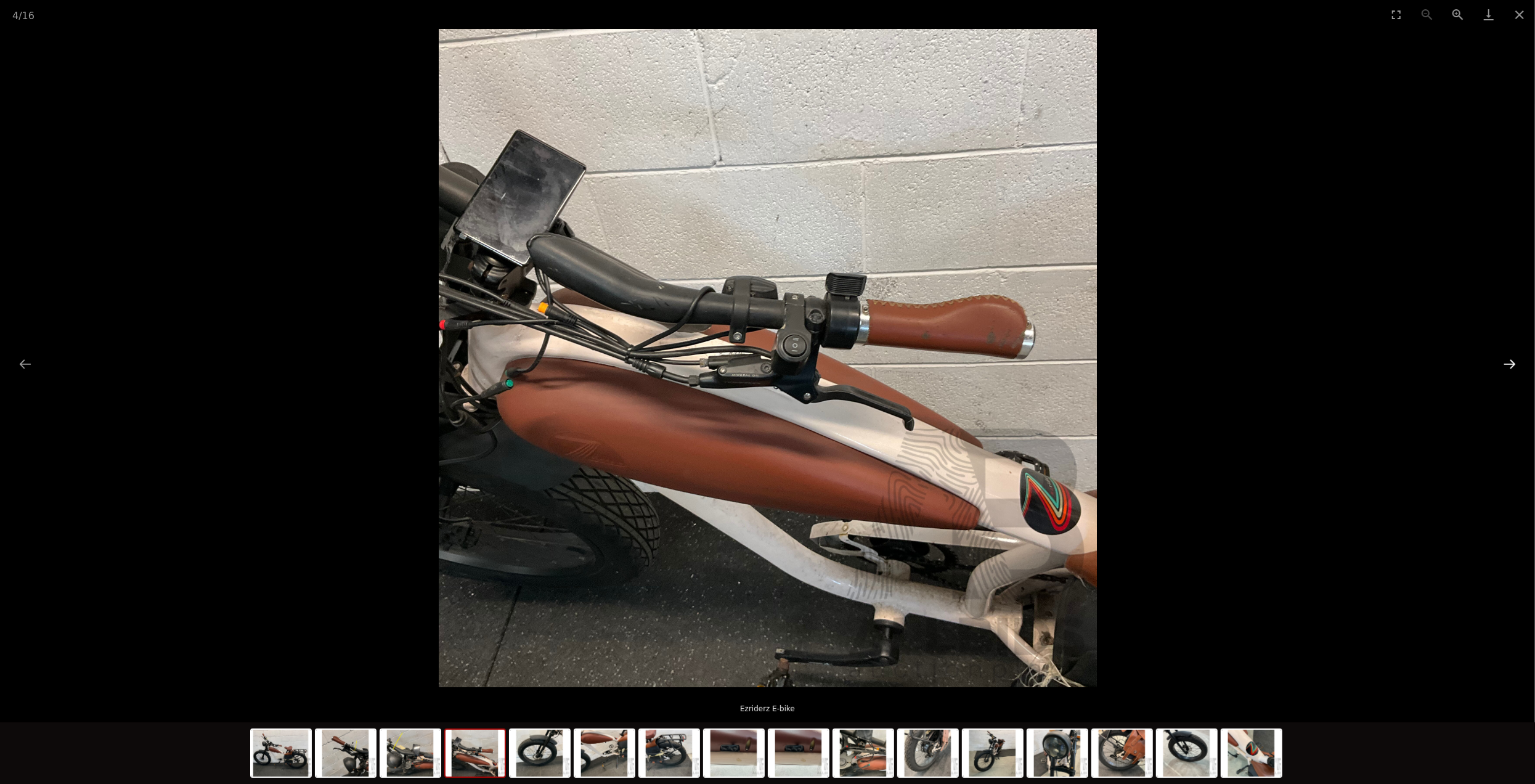
click at [1514, 361] on button "Next slide" at bounding box center [1510, 363] width 26 height 24
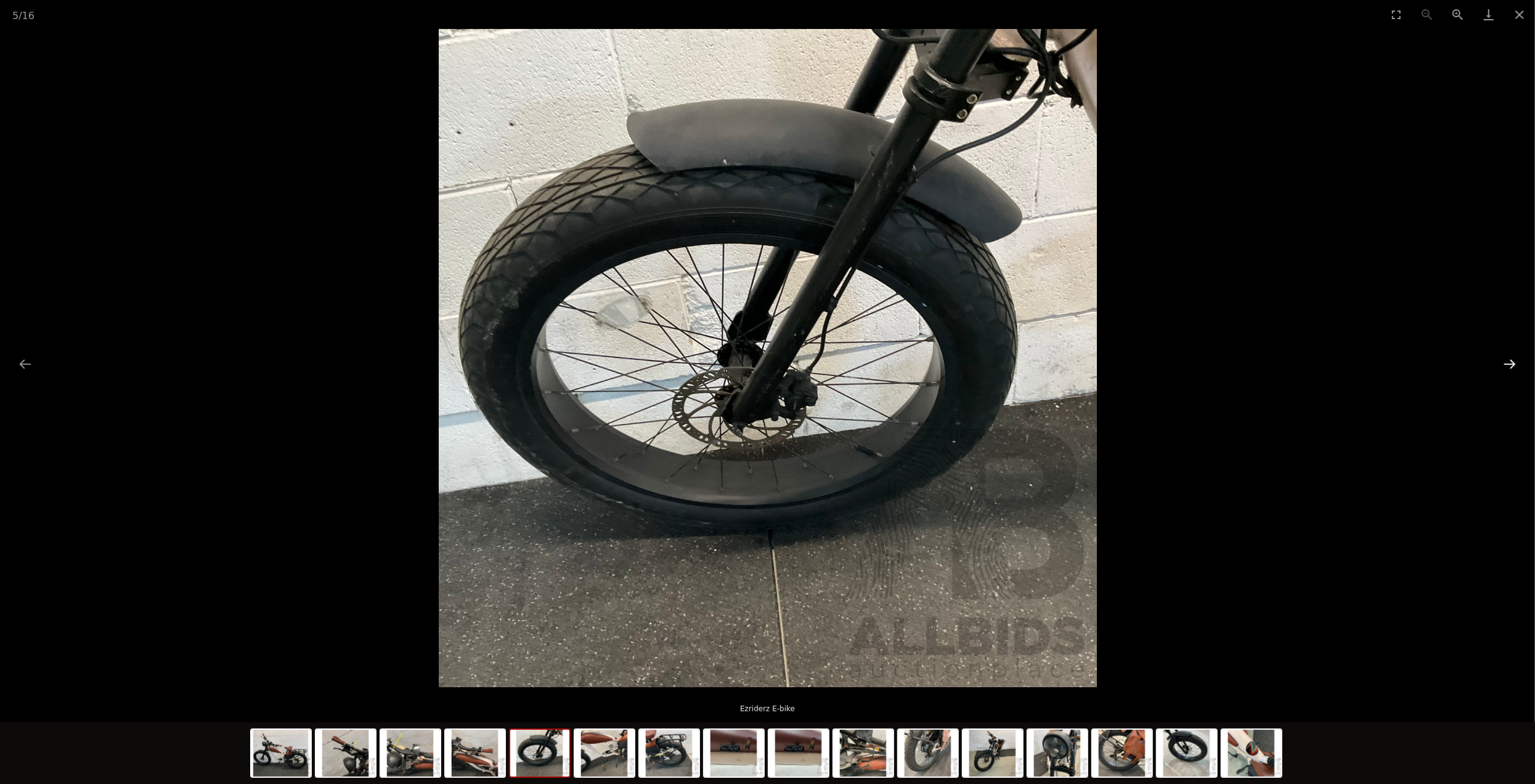
click at [1514, 361] on button "Next slide" at bounding box center [1510, 363] width 26 height 24
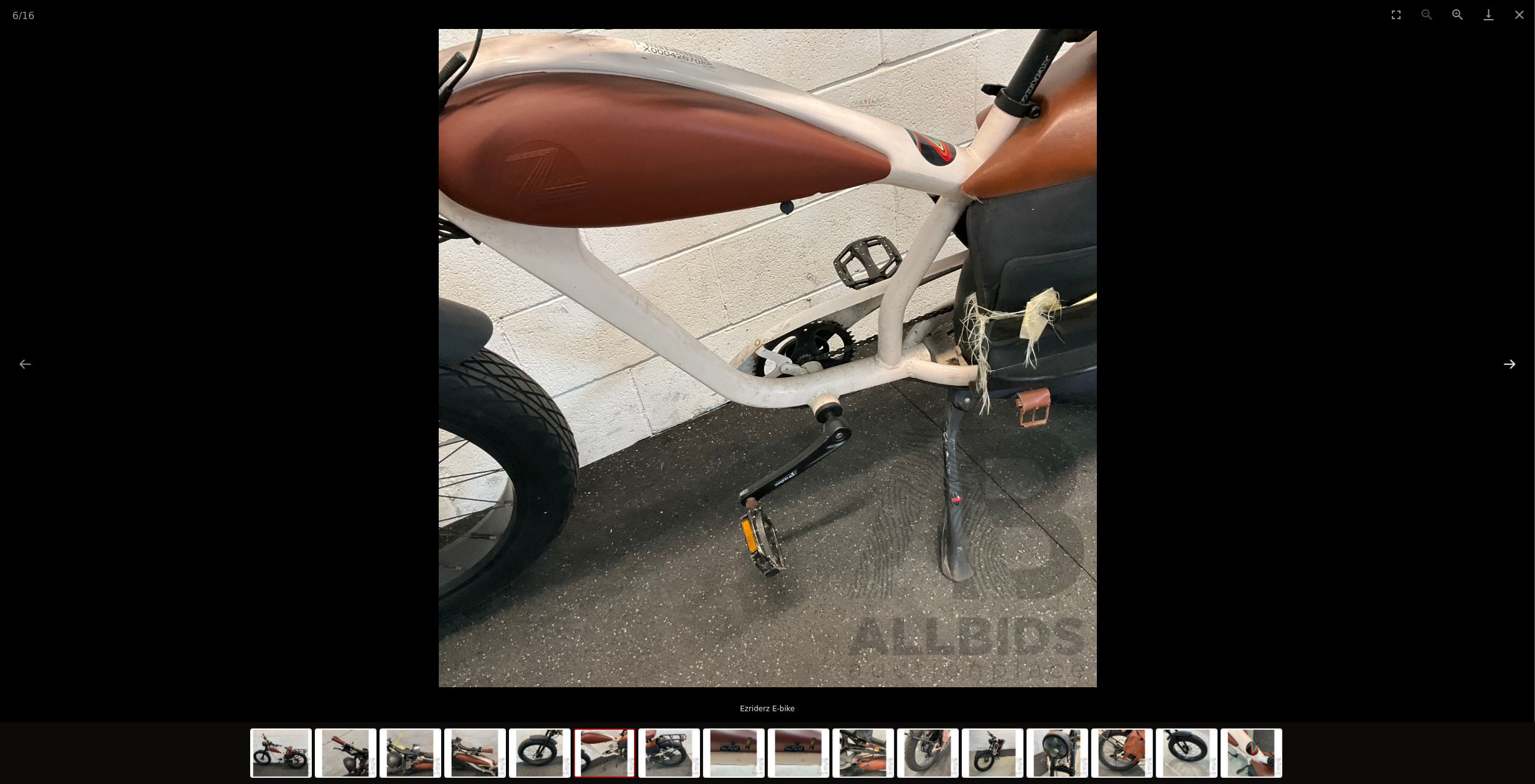
click at [1514, 361] on button "Next slide" at bounding box center [1510, 363] width 26 height 24
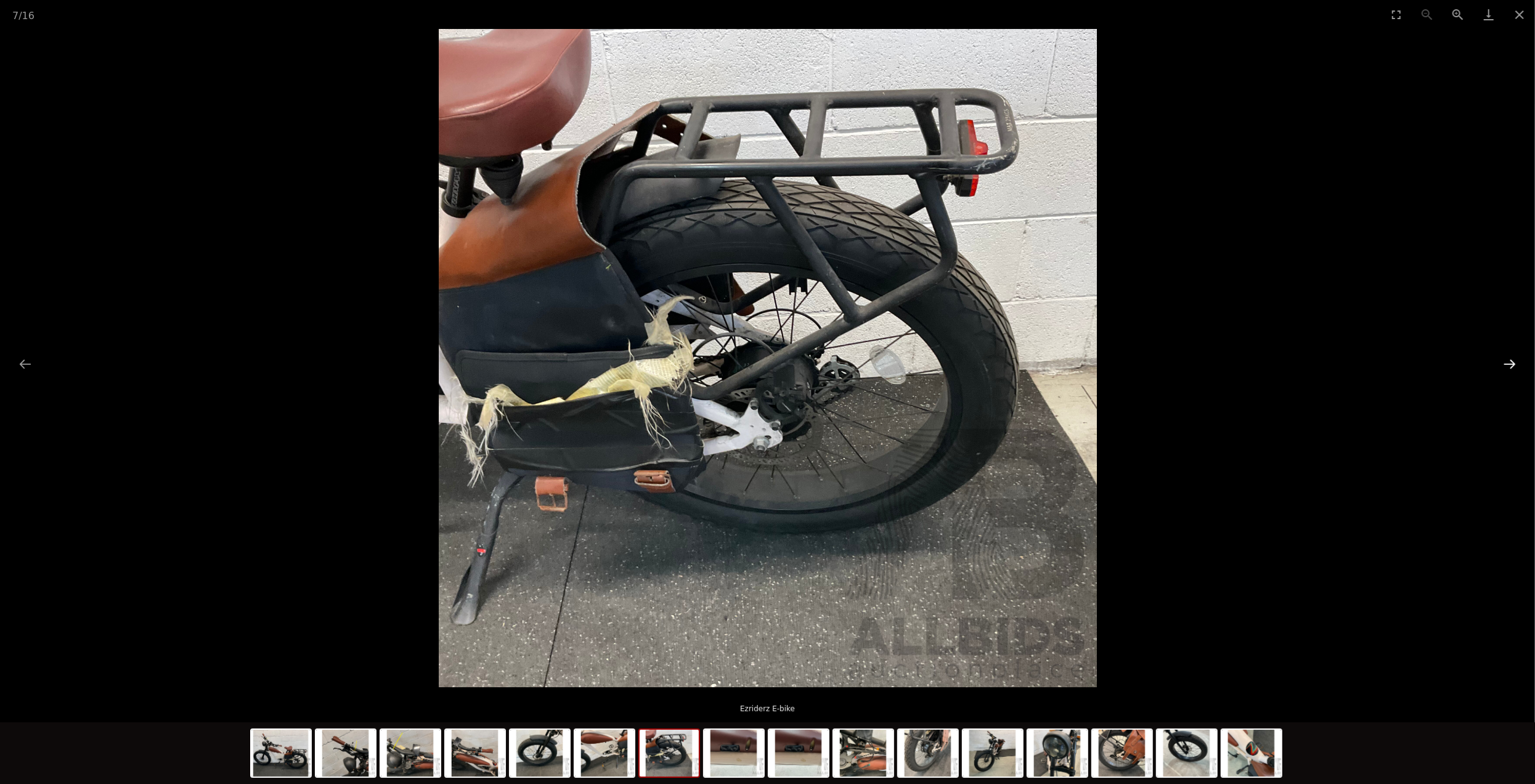
click at [1514, 361] on button "Next slide" at bounding box center [1510, 363] width 26 height 24
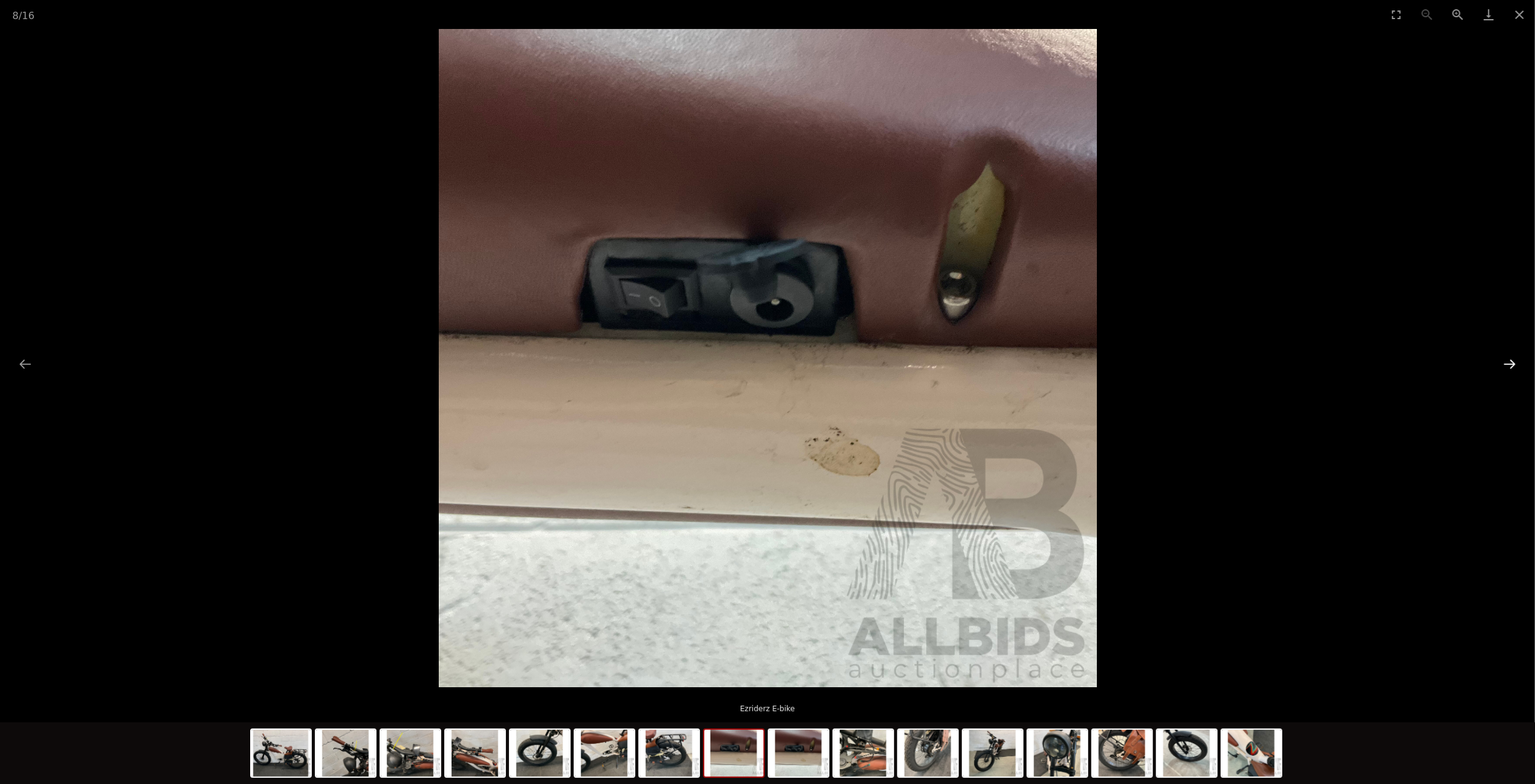
click at [1514, 361] on button "Next slide" at bounding box center [1510, 363] width 26 height 24
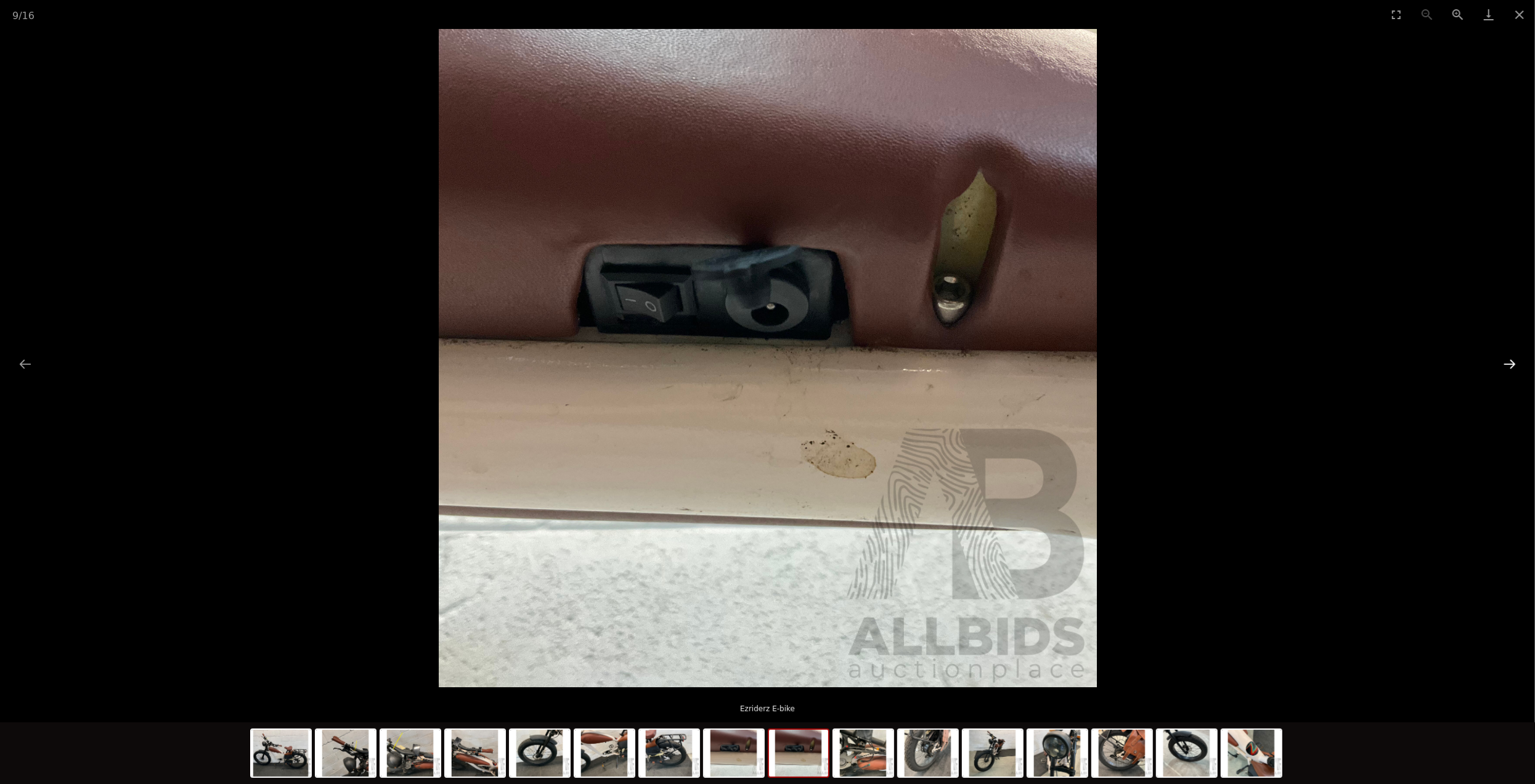
click at [1514, 361] on button "Next slide" at bounding box center [1510, 363] width 26 height 24
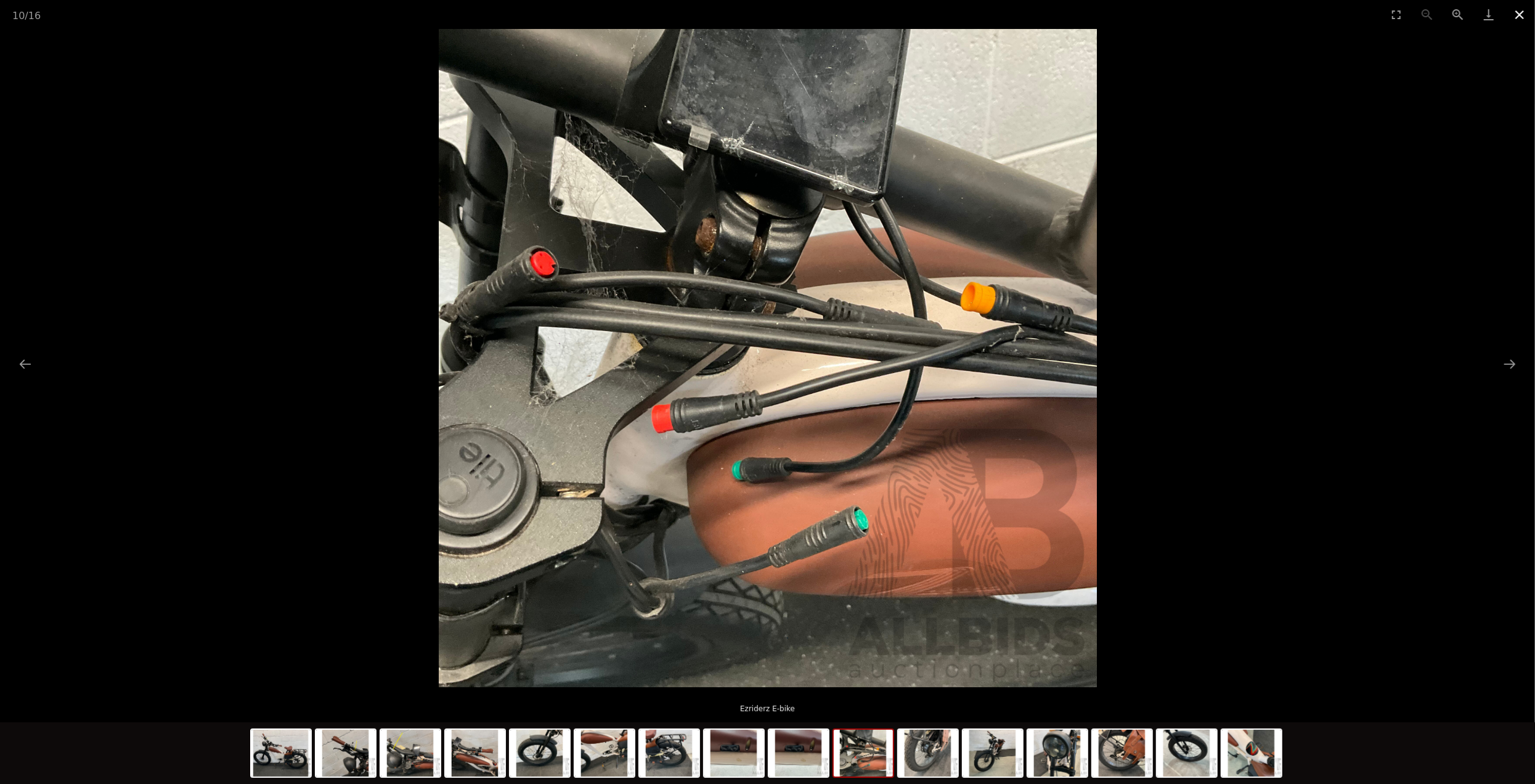
click at [1524, 12] on button "Close gallery" at bounding box center [1519, 14] width 31 height 29
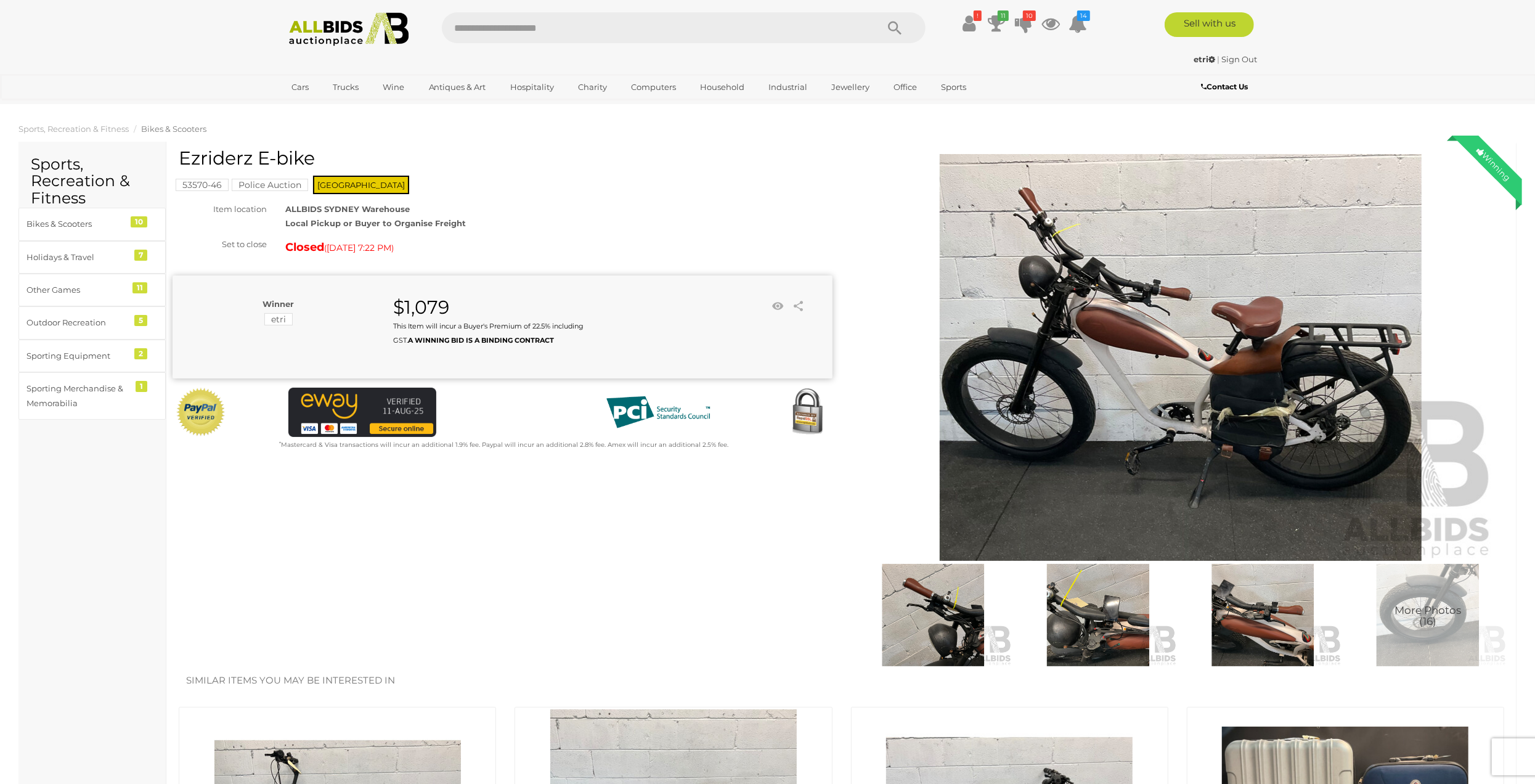
click at [1098, 257] on img at bounding box center [1181, 357] width 631 height 406
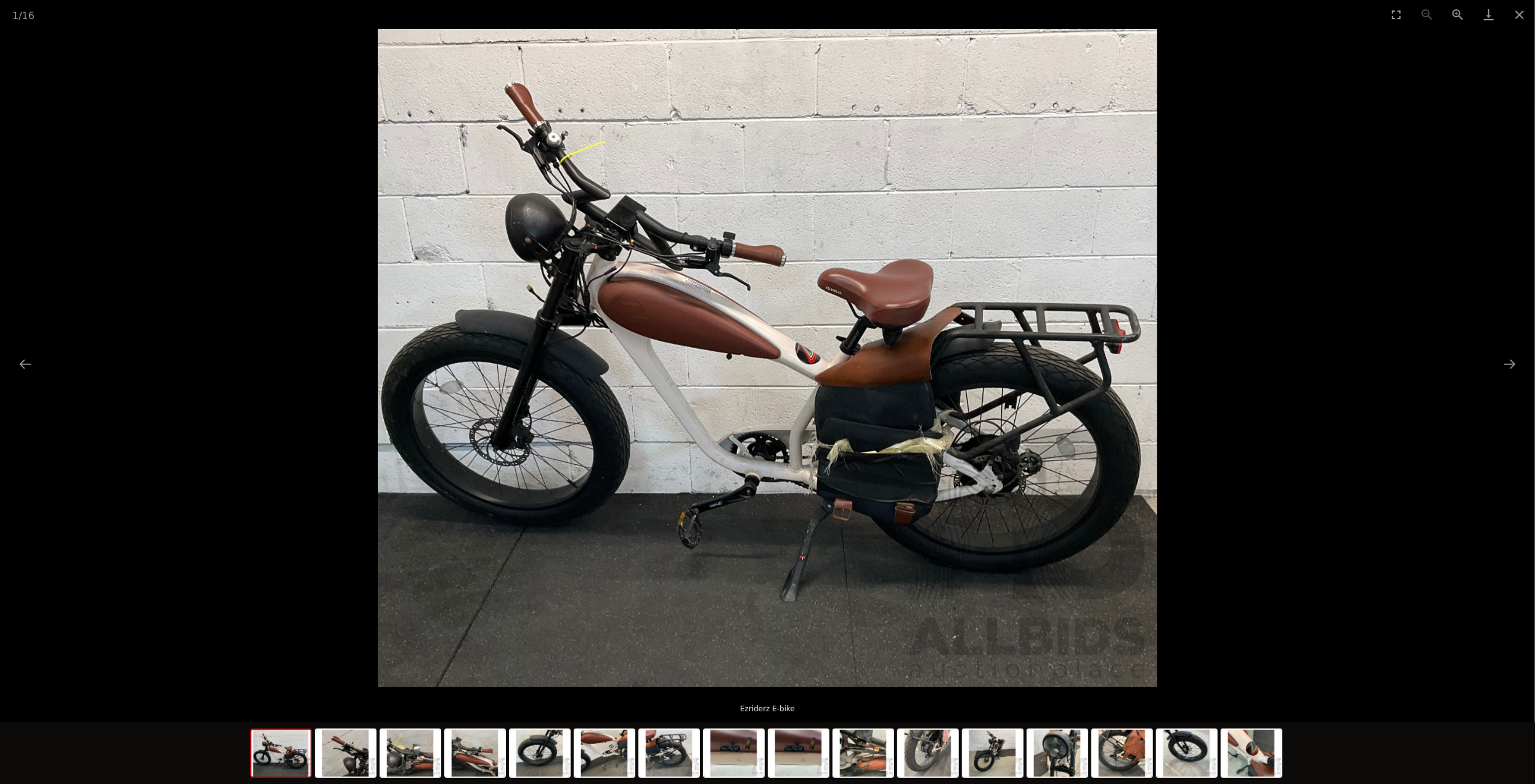
click at [567, 159] on img at bounding box center [767, 357] width 780 height 658
click at [567, 159] on img at bounding box center [767, 357] width 780 height 658
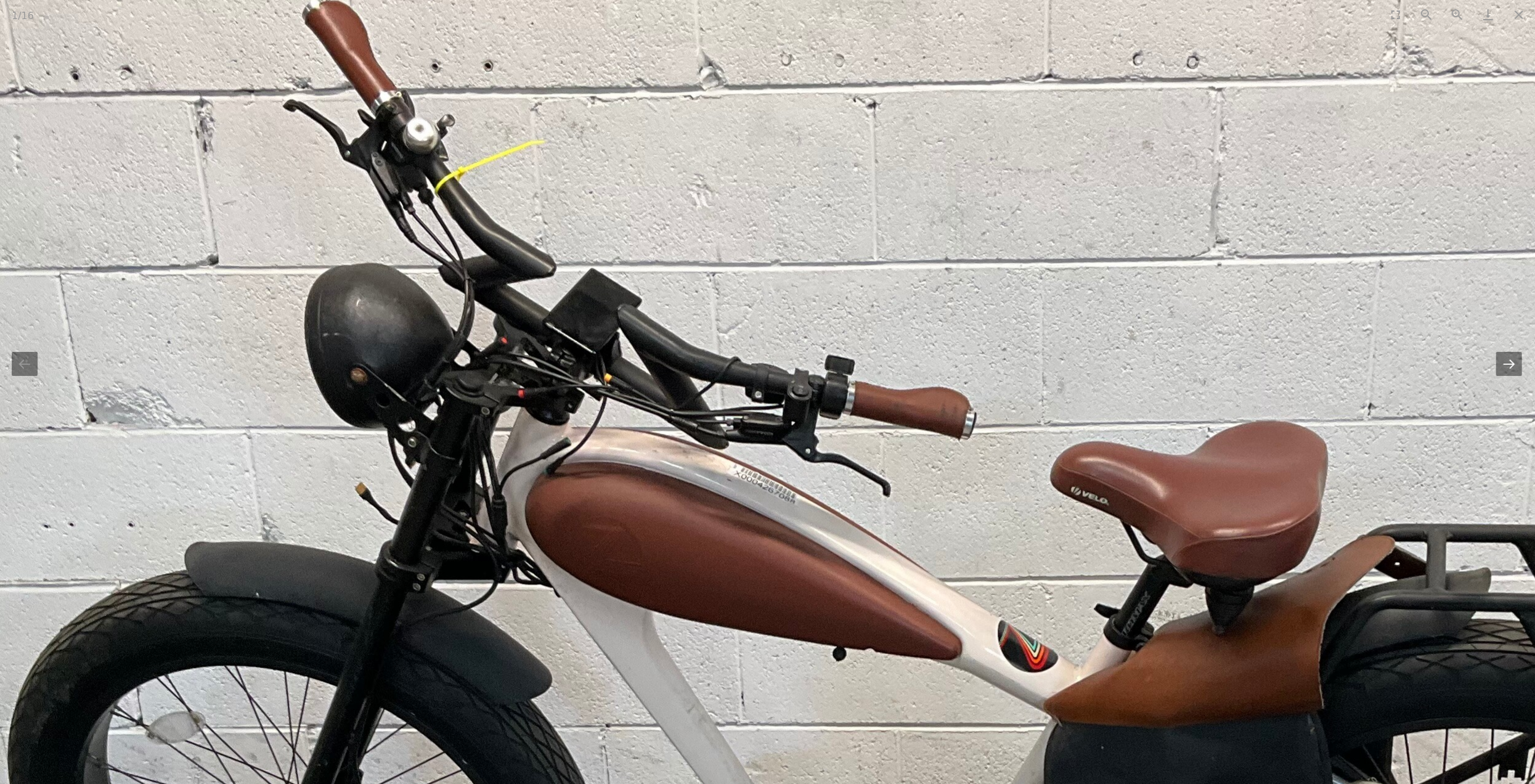
click at [1512, 373] on button "Next slide" at bounding box center [1510, 363] width 26 height 24
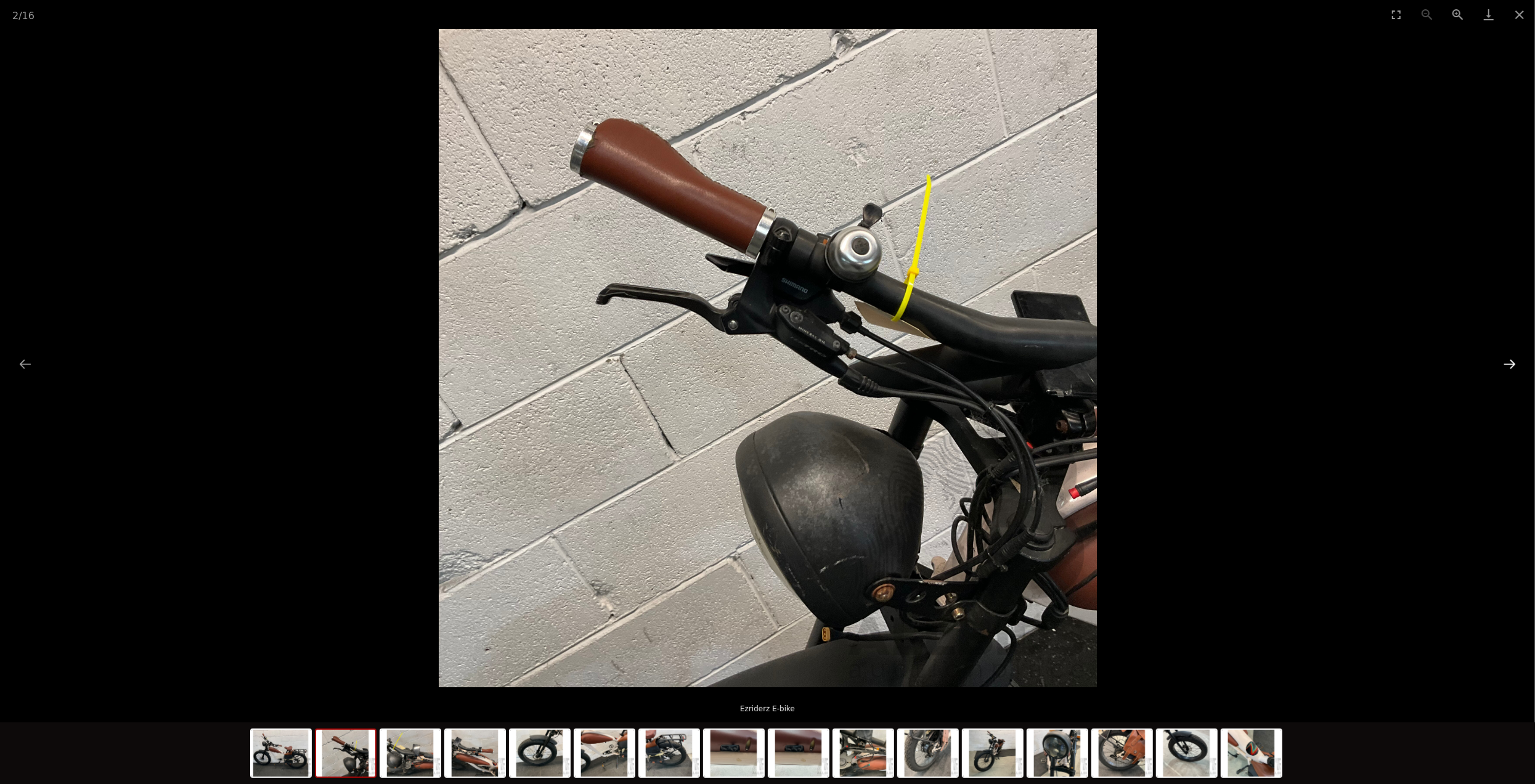
click at [1510, 372] on button "Next slide" at bounding box center [1510, 363] width 26 height 24
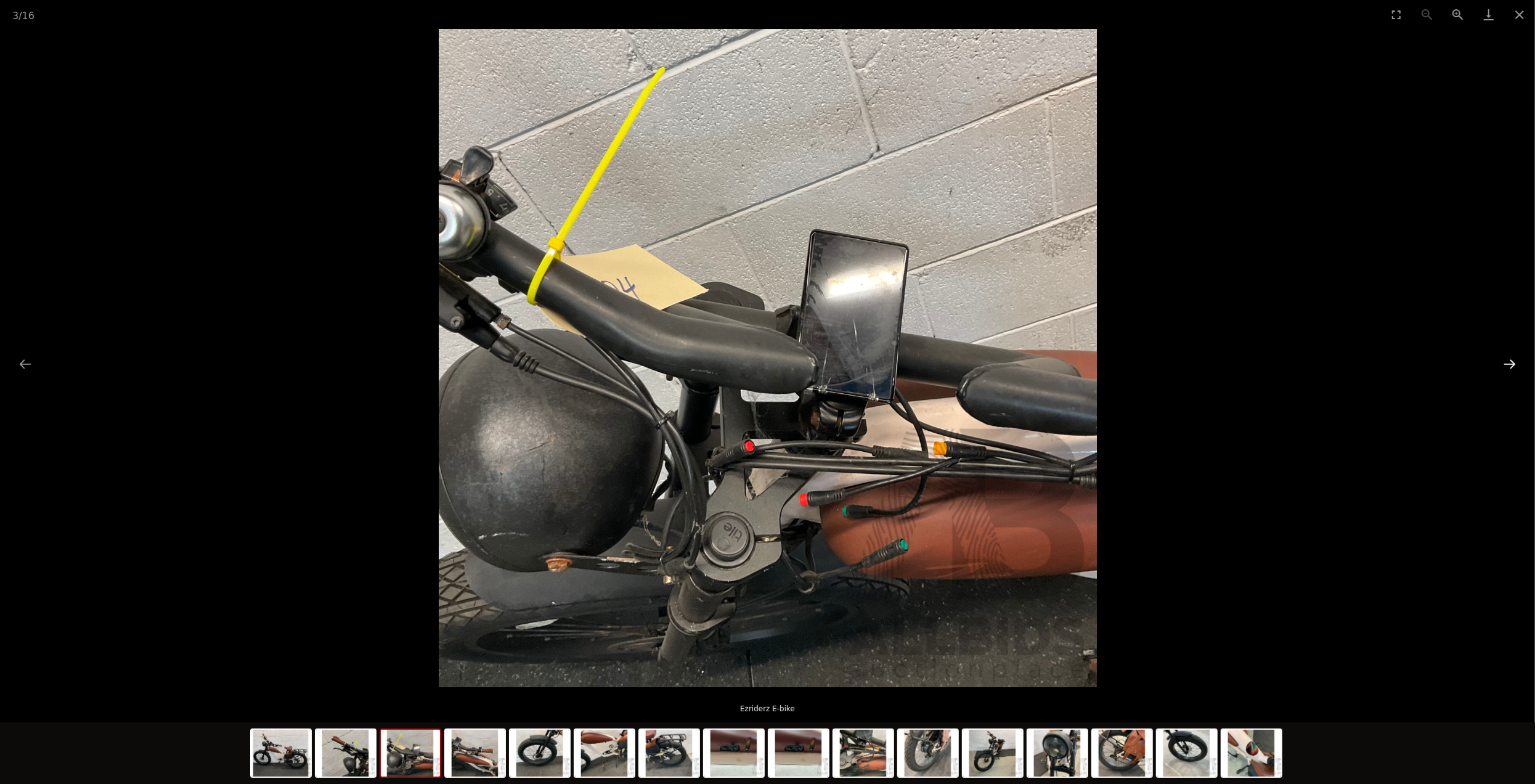
click at [1510, 372] on button "Next slide" at bounding box center [1510, 363] width 26 height 24
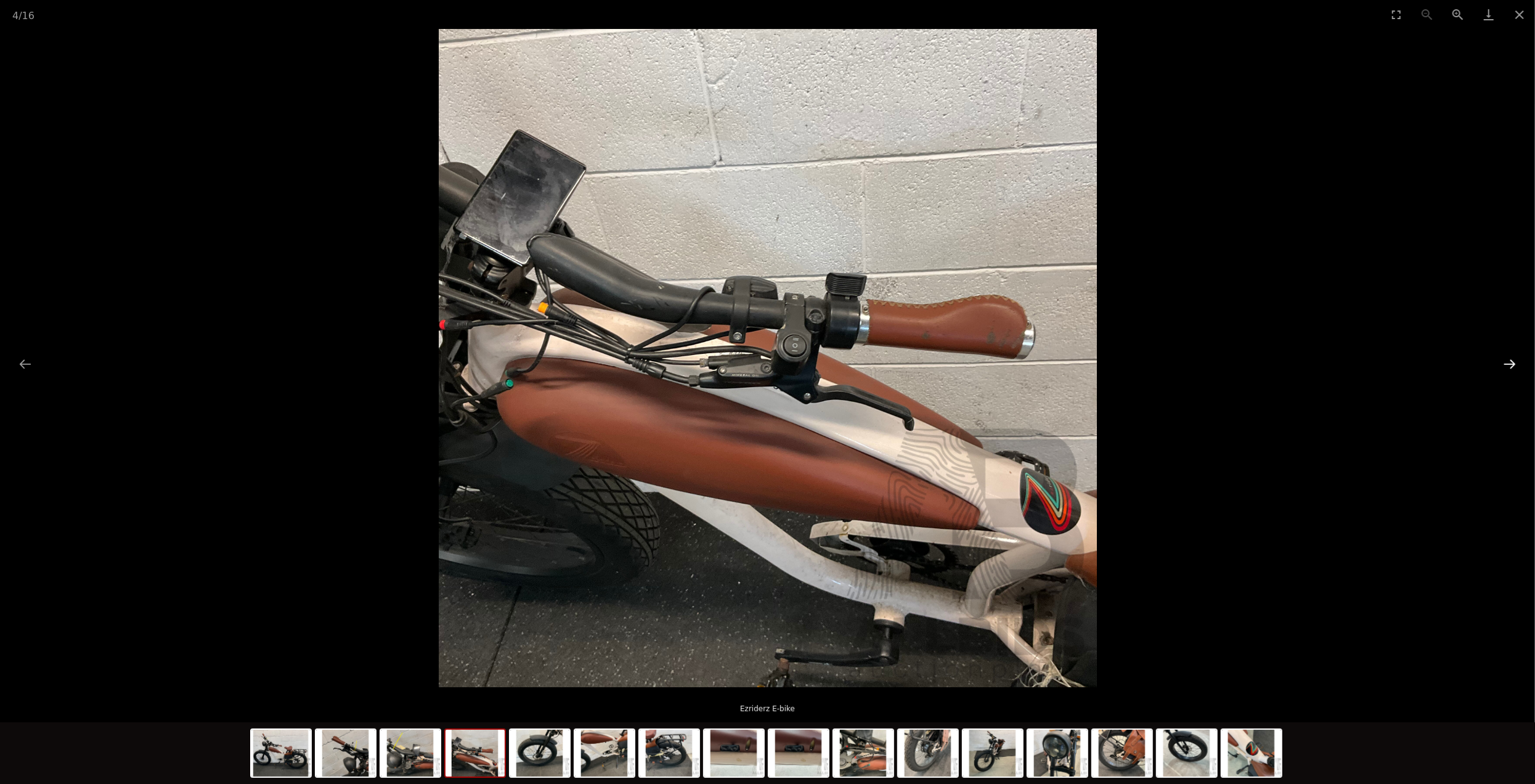
click at [1510, 372] on button "Next slide" at bounding box center [1510, 363] width 26 height 24
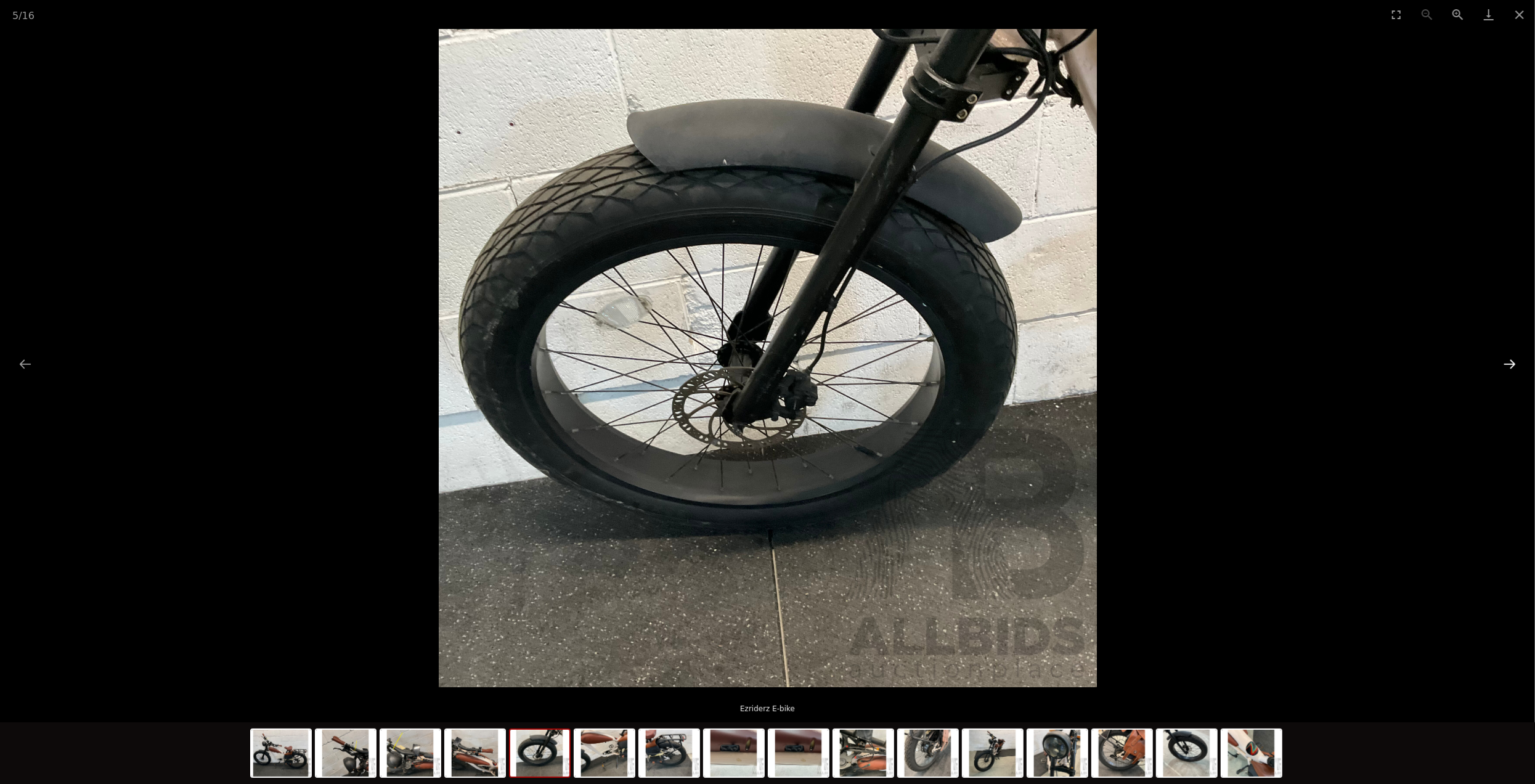
click at [1510, 372] on button "Next slide" at bounding box center [1510, 363] width 26 height 24
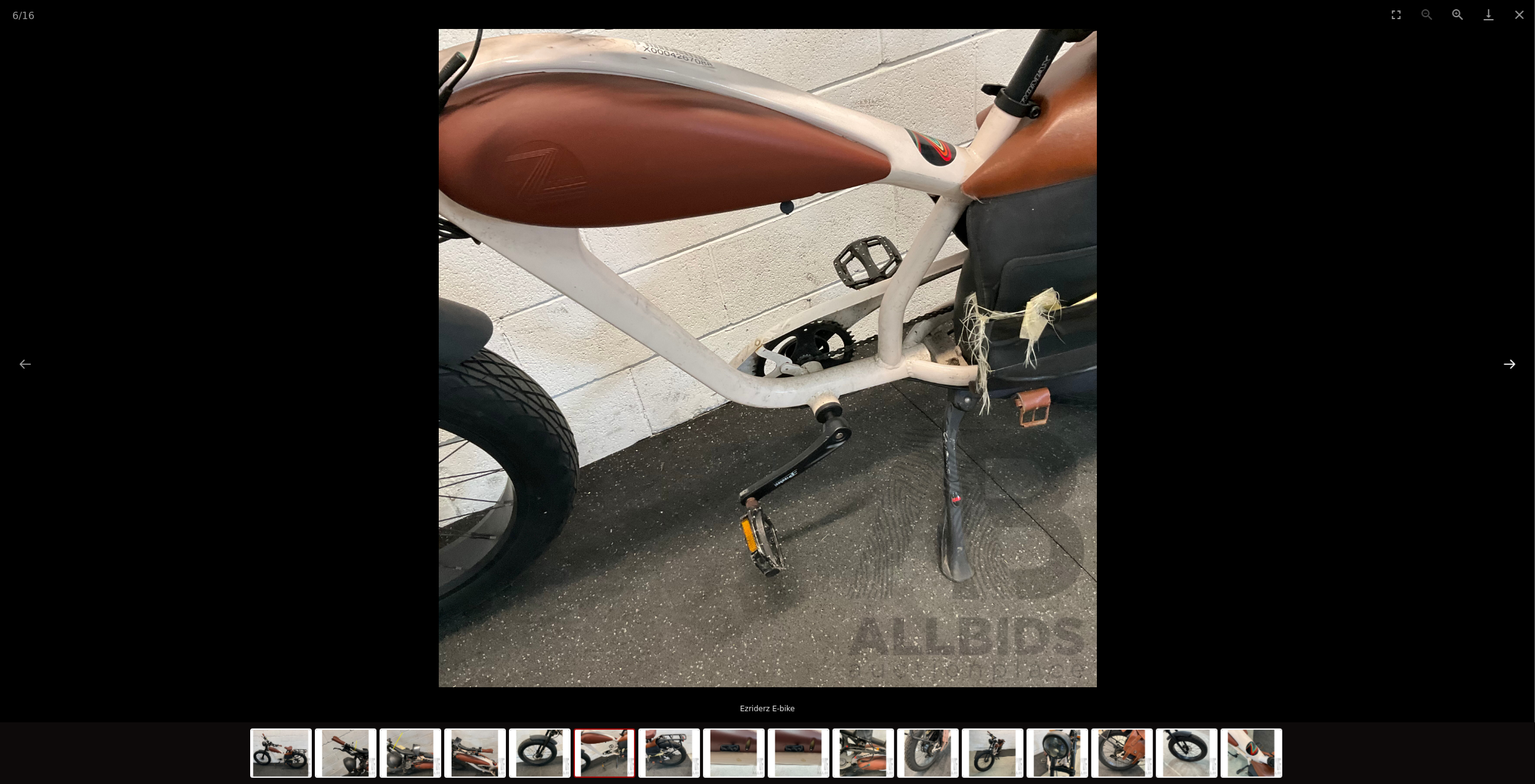
click at [1510, 372] on button "Next slide" at bounding box center [1510, 363] width 26 height 24
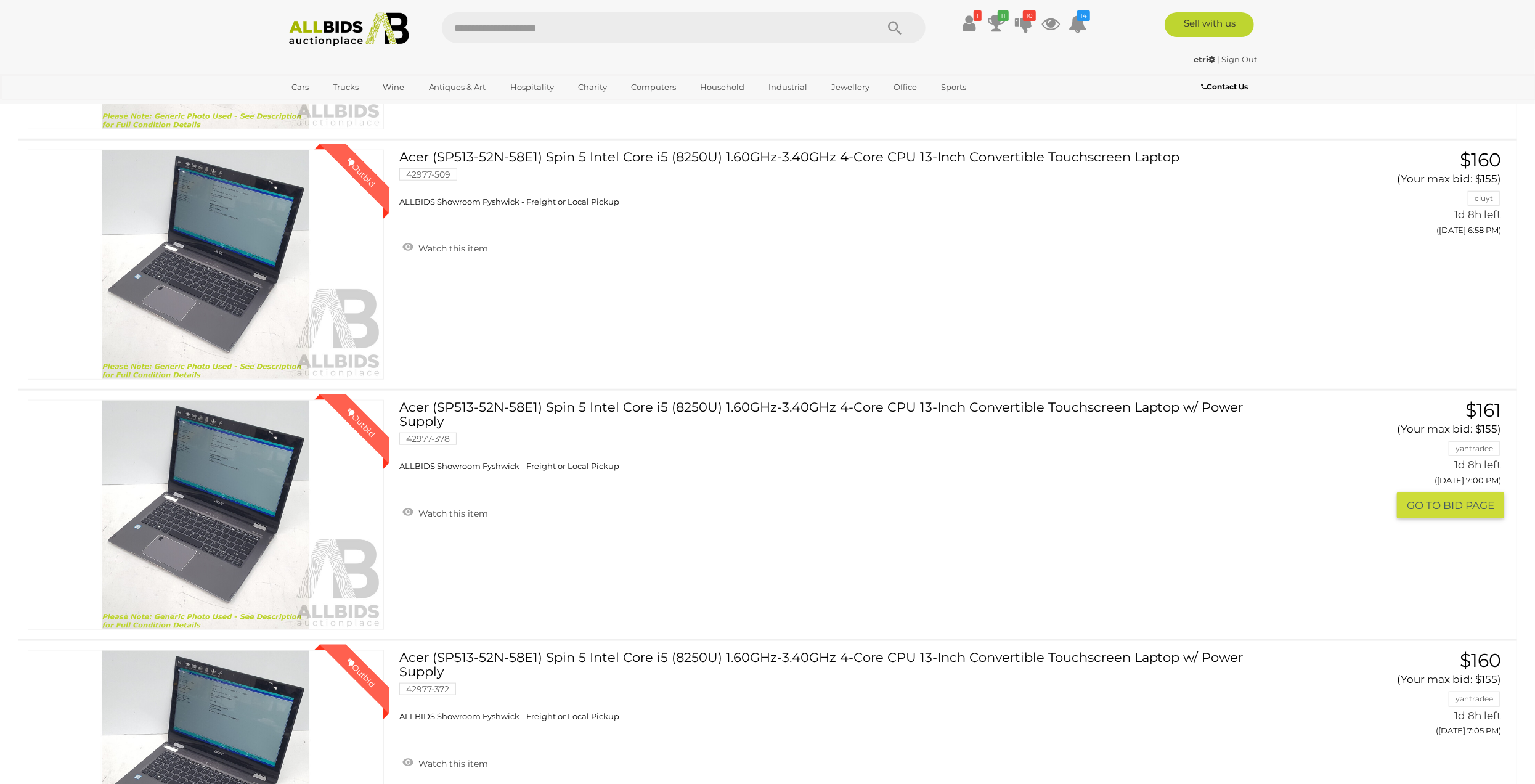
scroll to position [678, 0]
